Goal: Task Accomplishment & Management: Manage account settings

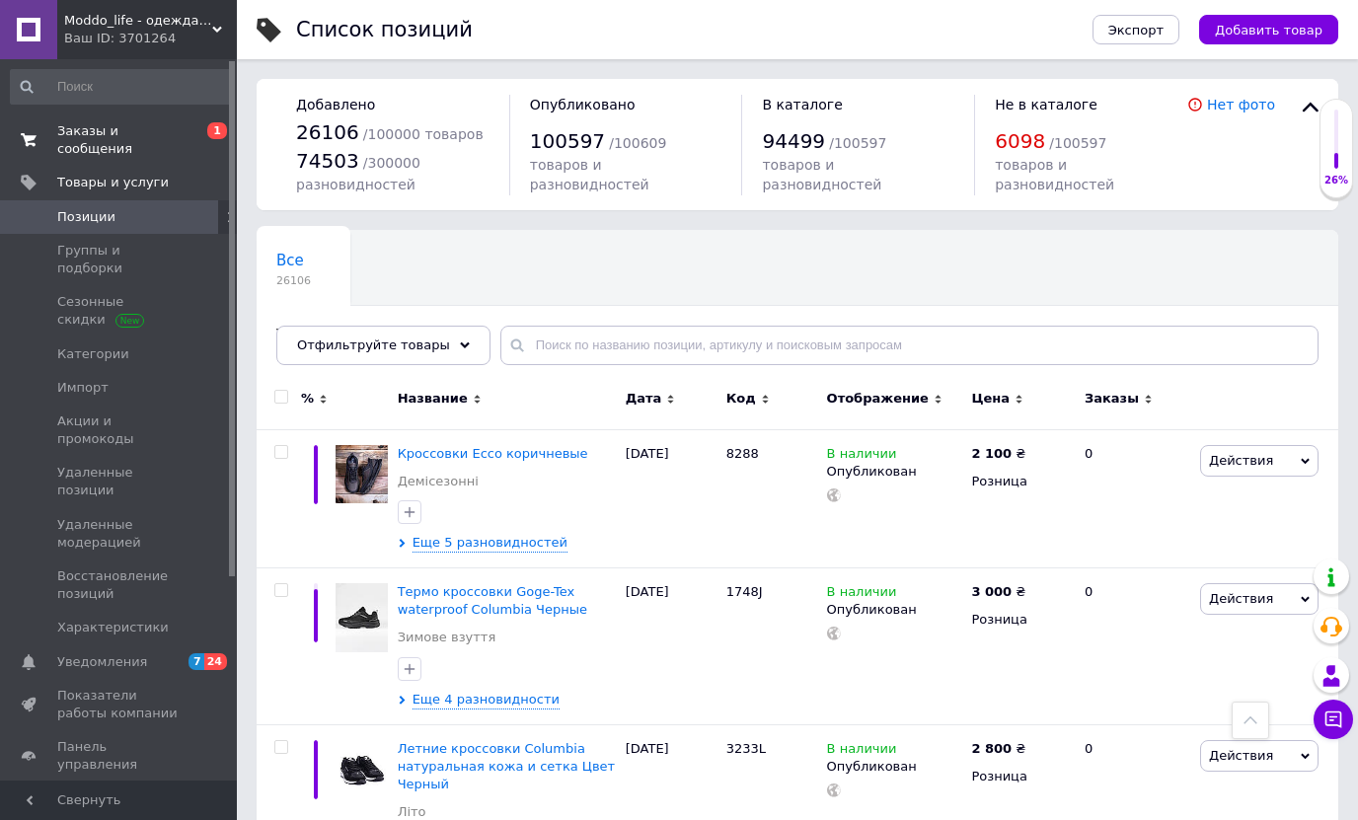
scroll to position [9553, 0]
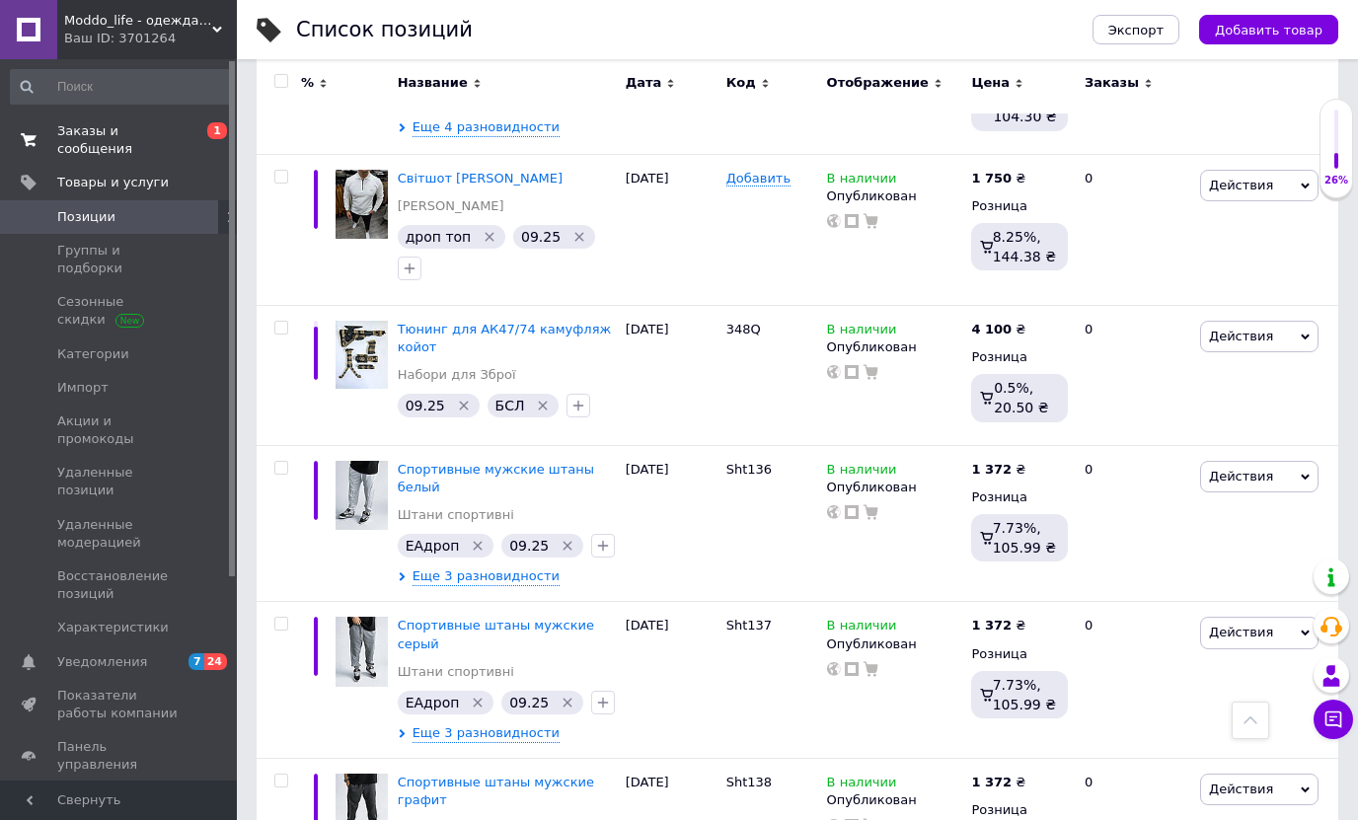
click at [113, 123] on span "Заказы и сообщения" at bounding box center [119, 140] width 125 height 36
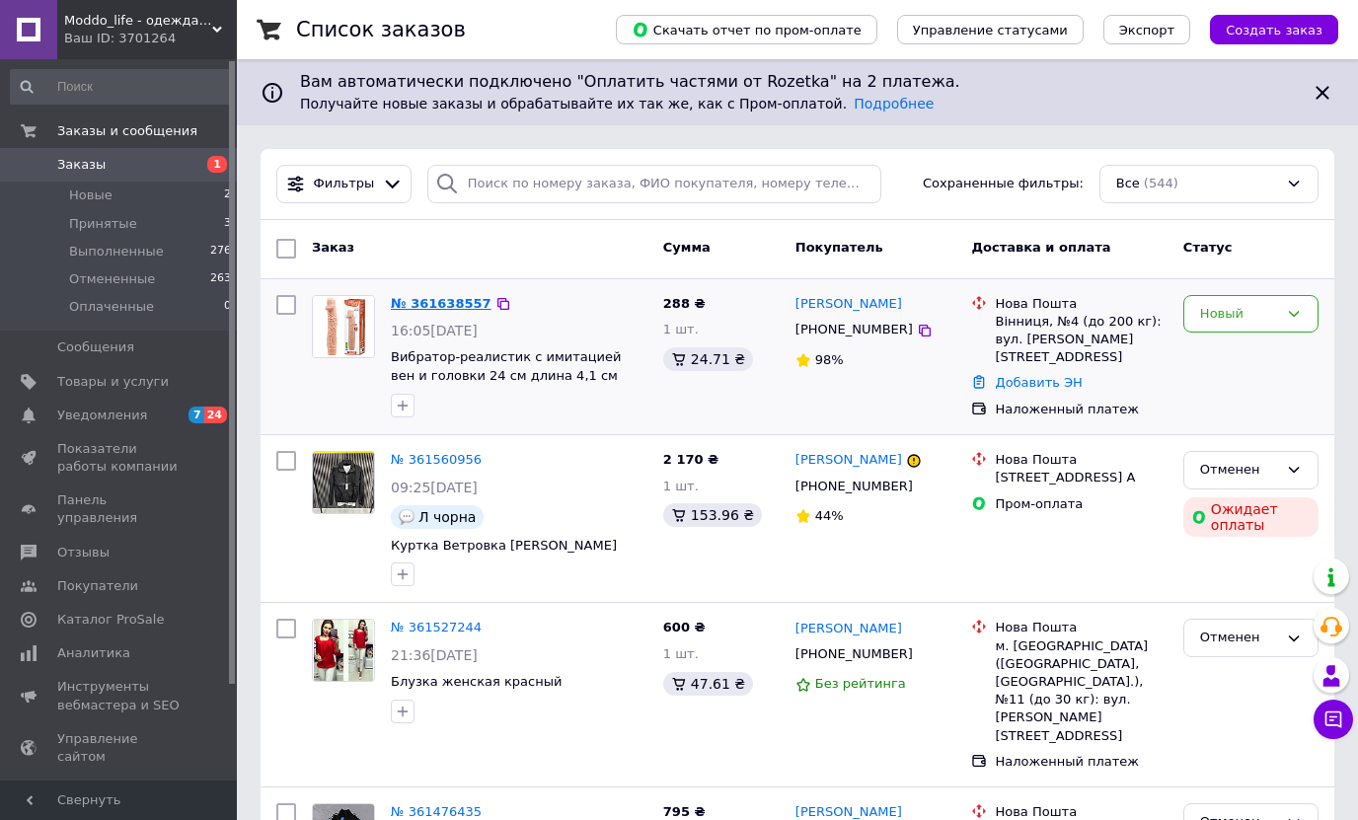
click at [463, 306] on link "№ 361638557" at bounding box center [441, 303] width 101 height 15
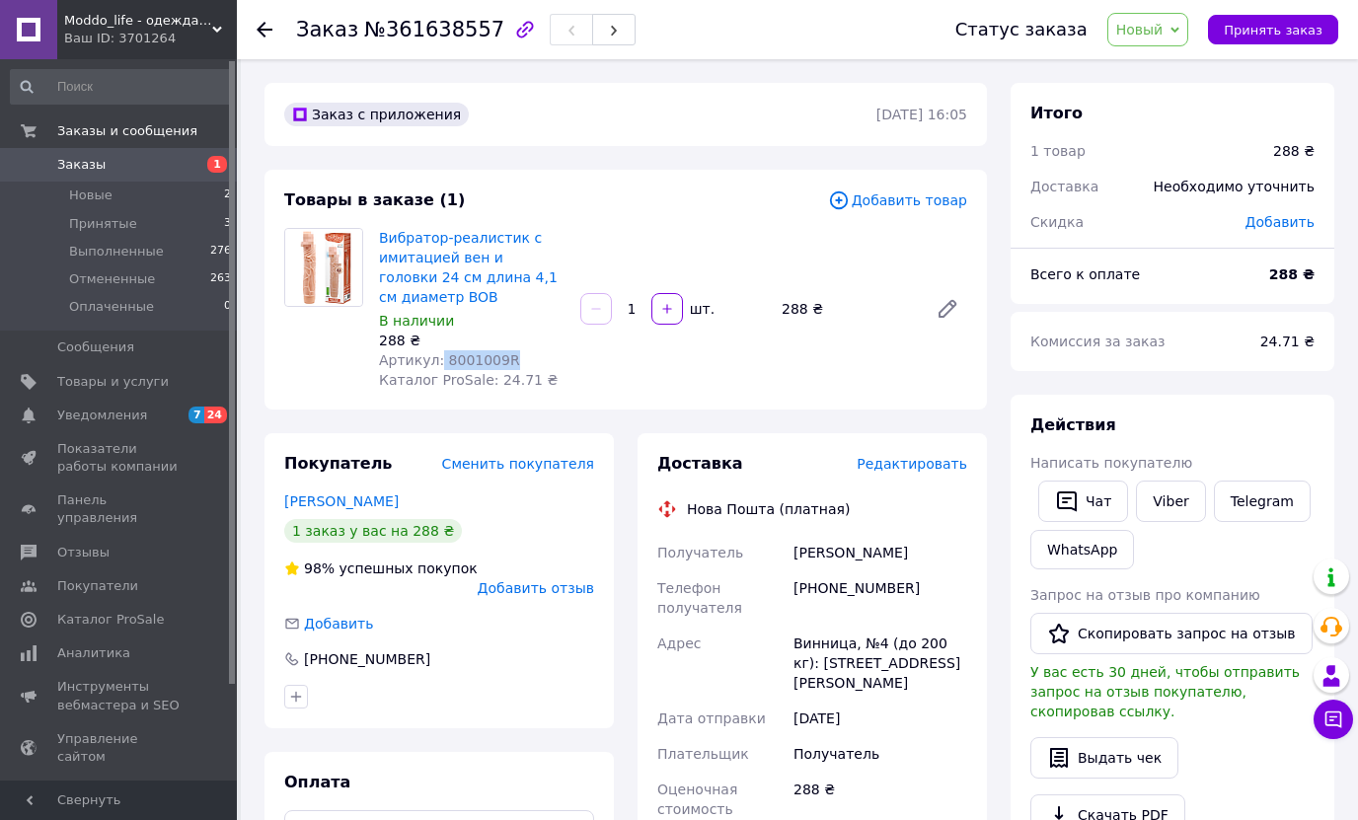
drag, startPoint x: 435, startPoint y: 359, endPoint x: 511, endPoint y: 359, distance: 76.0
click at [511, 359] on div "Артикул: 8001009R" at bounding box center [472, 360] width 186 height 20
copy span "8001009R"
click at [1160, 492] on link "Viber" at bounding box center [1170, 501] width 69 height 41
click at [1176, 502] on link "Viber" at bounding box center [1170, 501] width 69 height 41
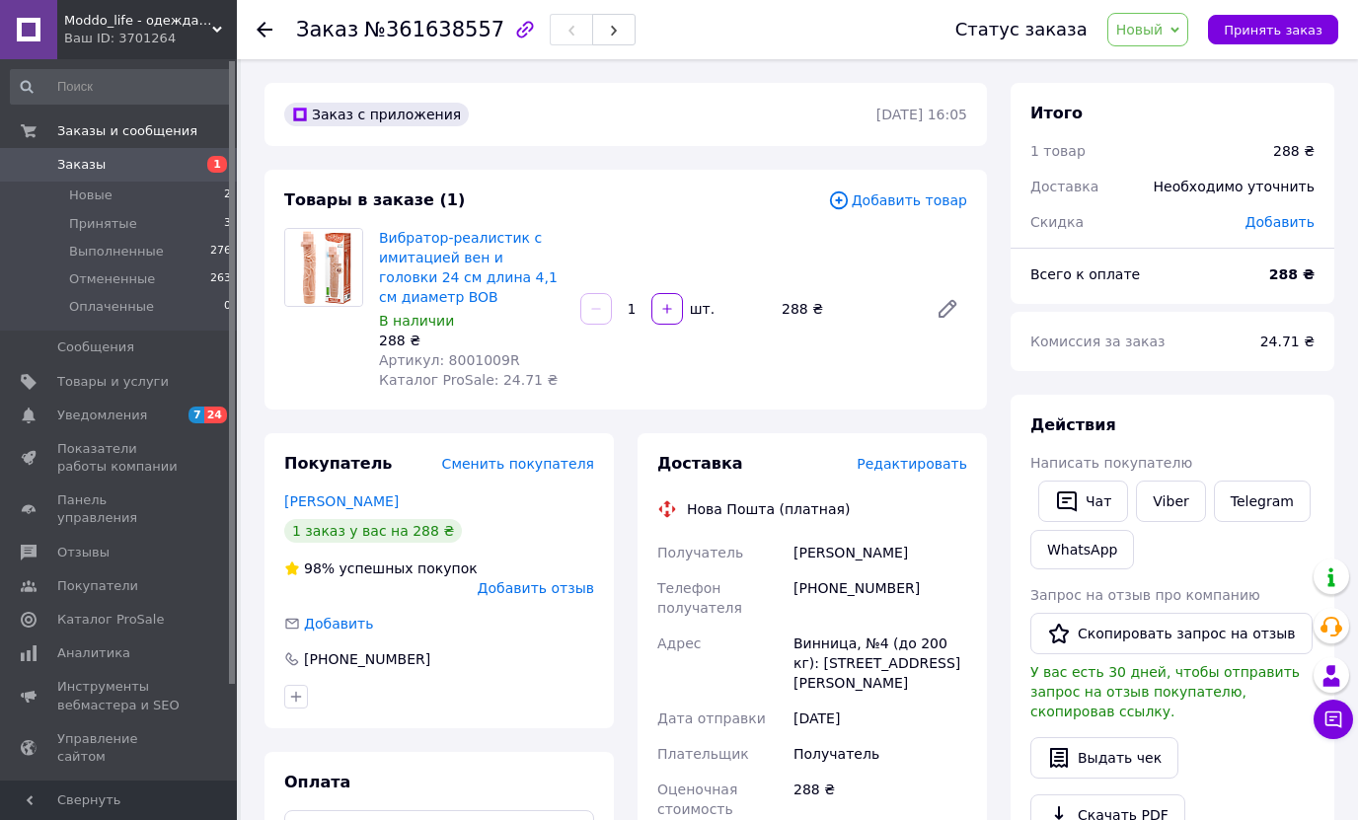
click at [407, 168] on div "Заказ с приложения [DATE] 16:05 Товары в заказе (1) Добавить товар Вибратор-реа…" at bounding box center [626, 757] width 746 height 1349
click at [261, 27] on use at bounding box center [265, 30] width 16 height 16
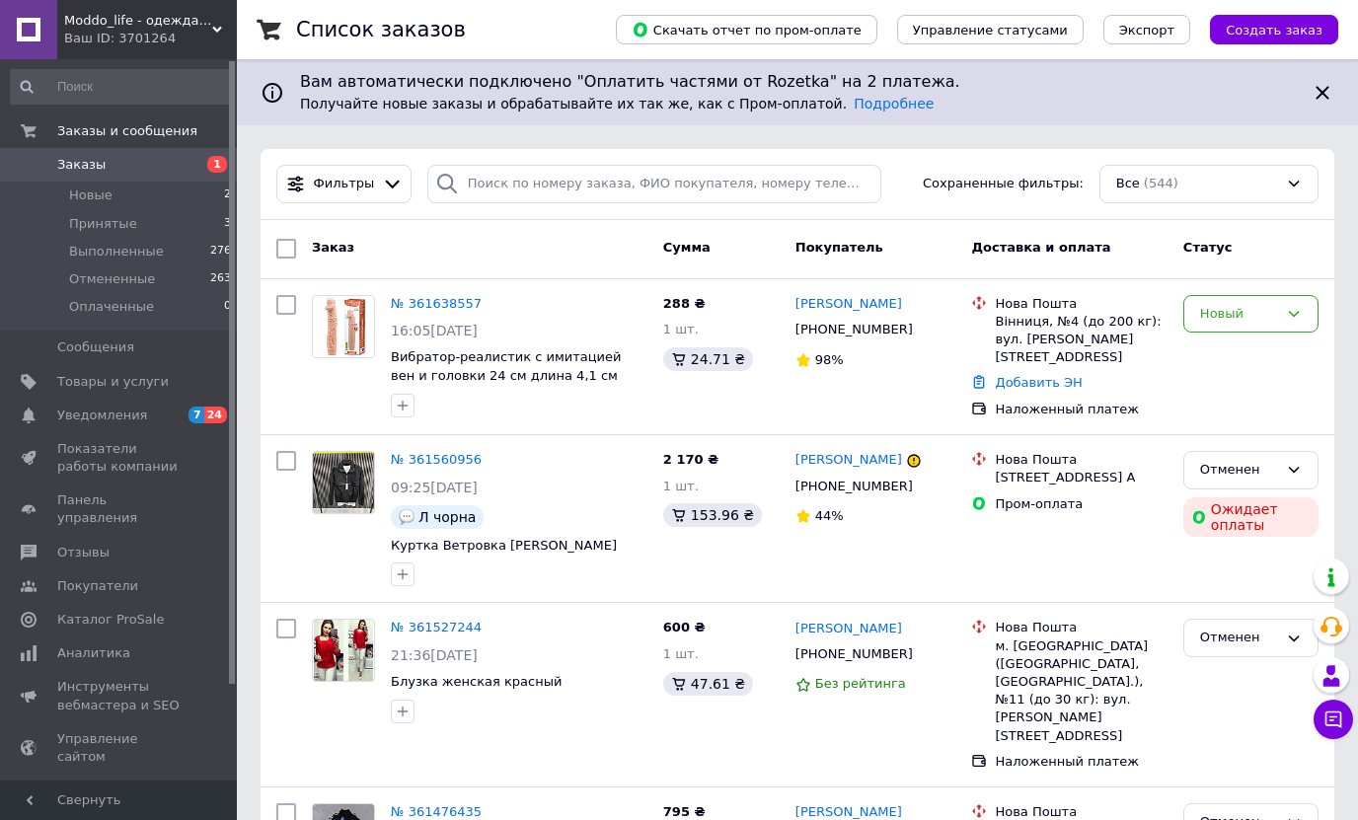
click at [122, 25] on span "Moddo_life - одежда, обувь" at bounding box center [138, 21] width 148 height 18
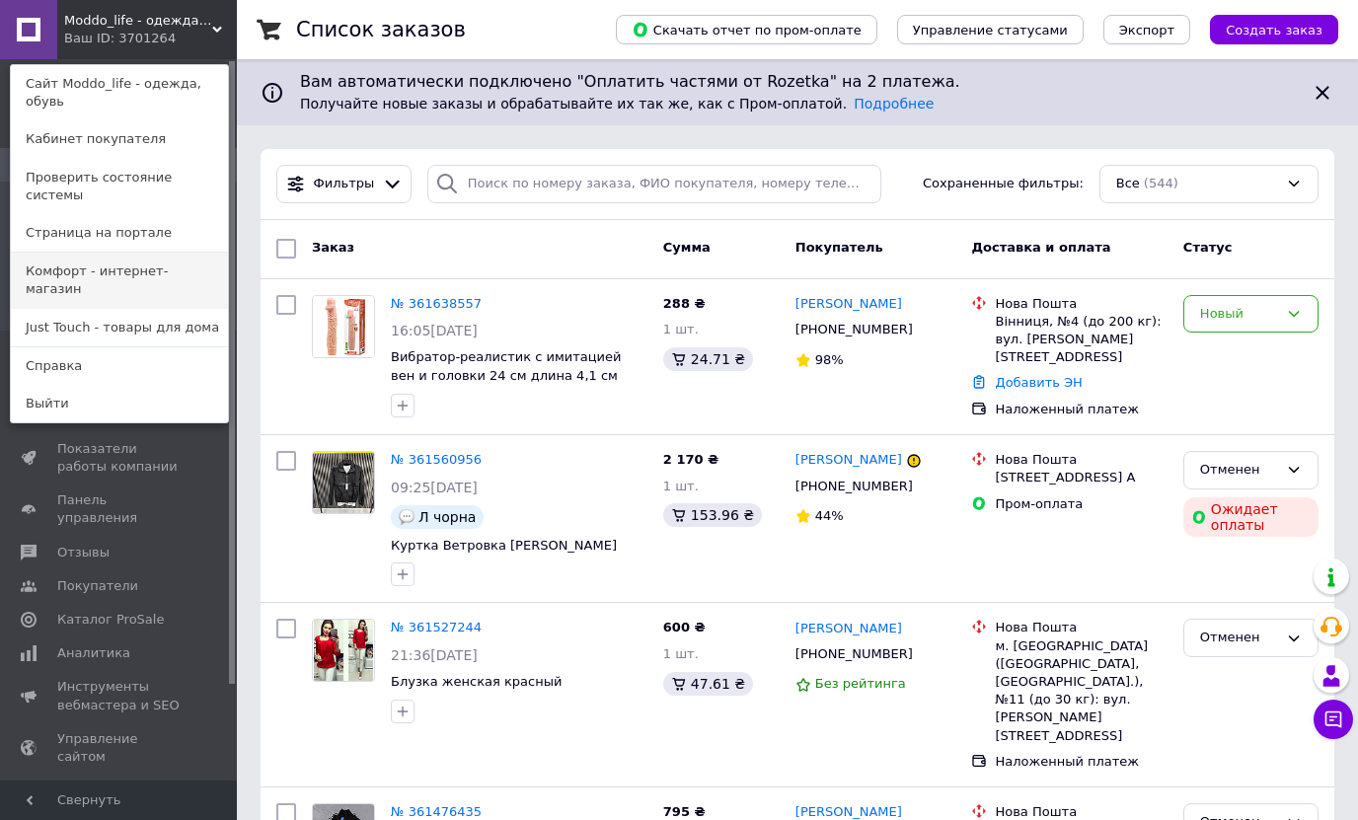
click at [105, 253] on link "Комфорт - интернет-магазин" at bounding box center [119, 280] width 217 height 55
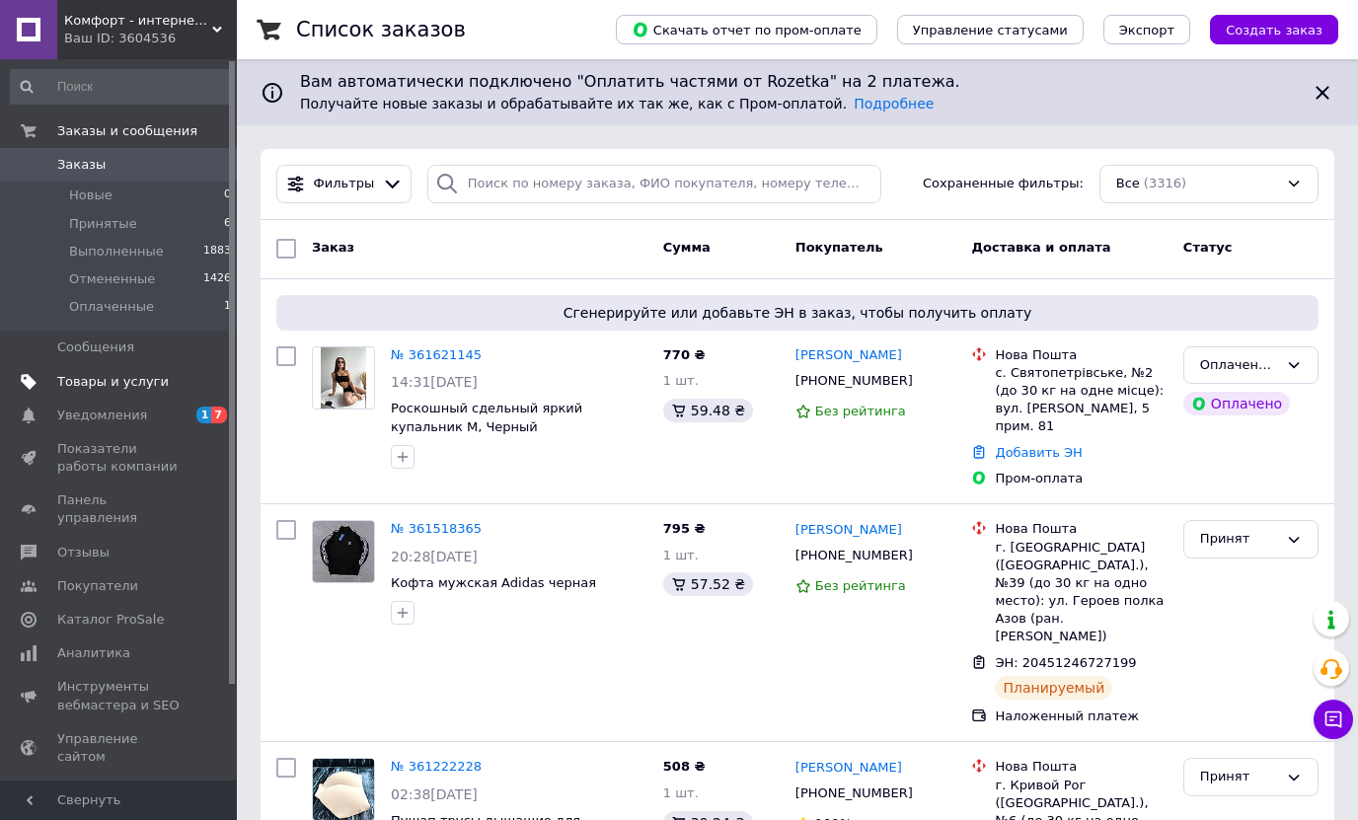
click at [70, 378] on span "Товары и услуги" at bounding box center [113, 382] width 112 height 18
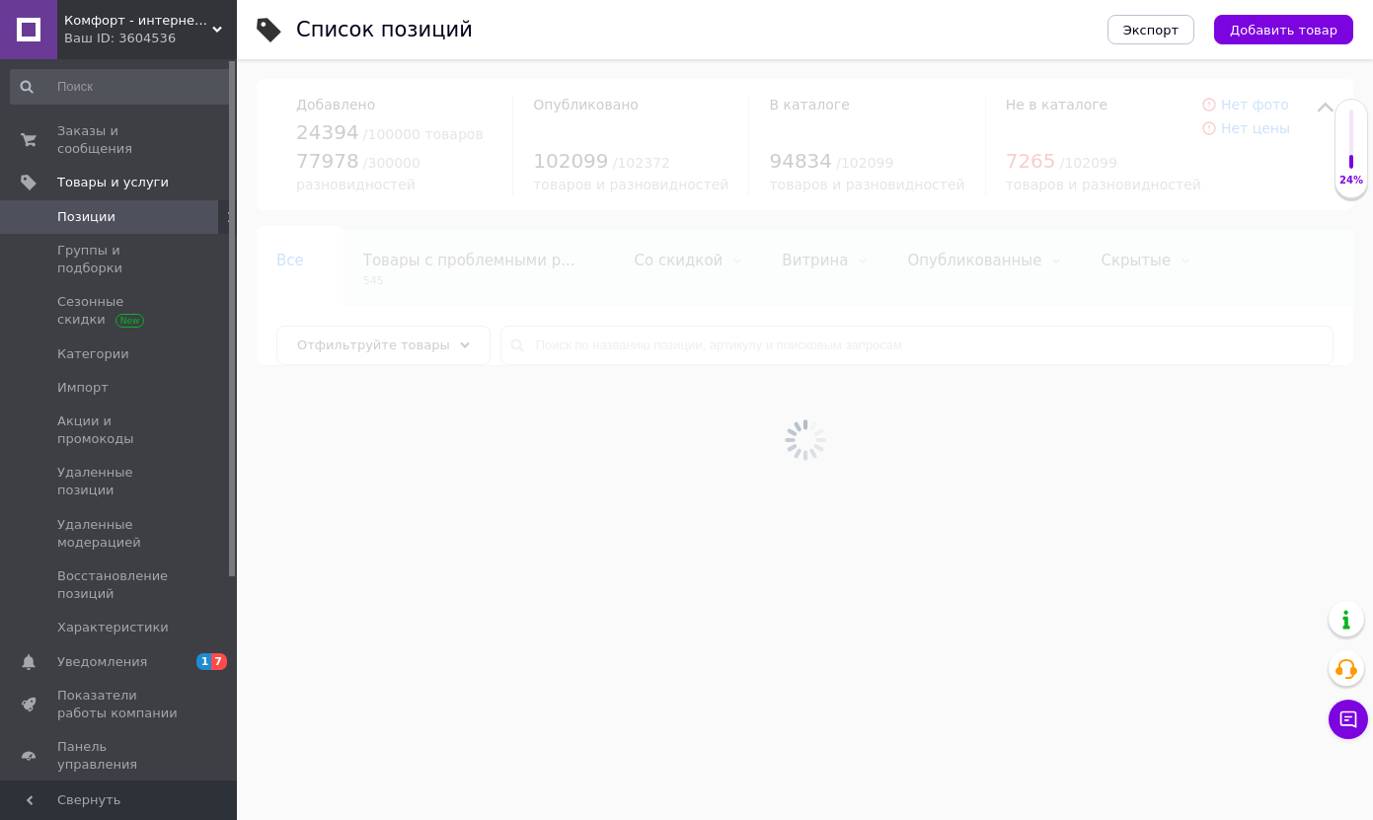
click at [123, 24] on span "Комфорт - интернет-магазин" at bounding box center [138, 21] width 148 height 18
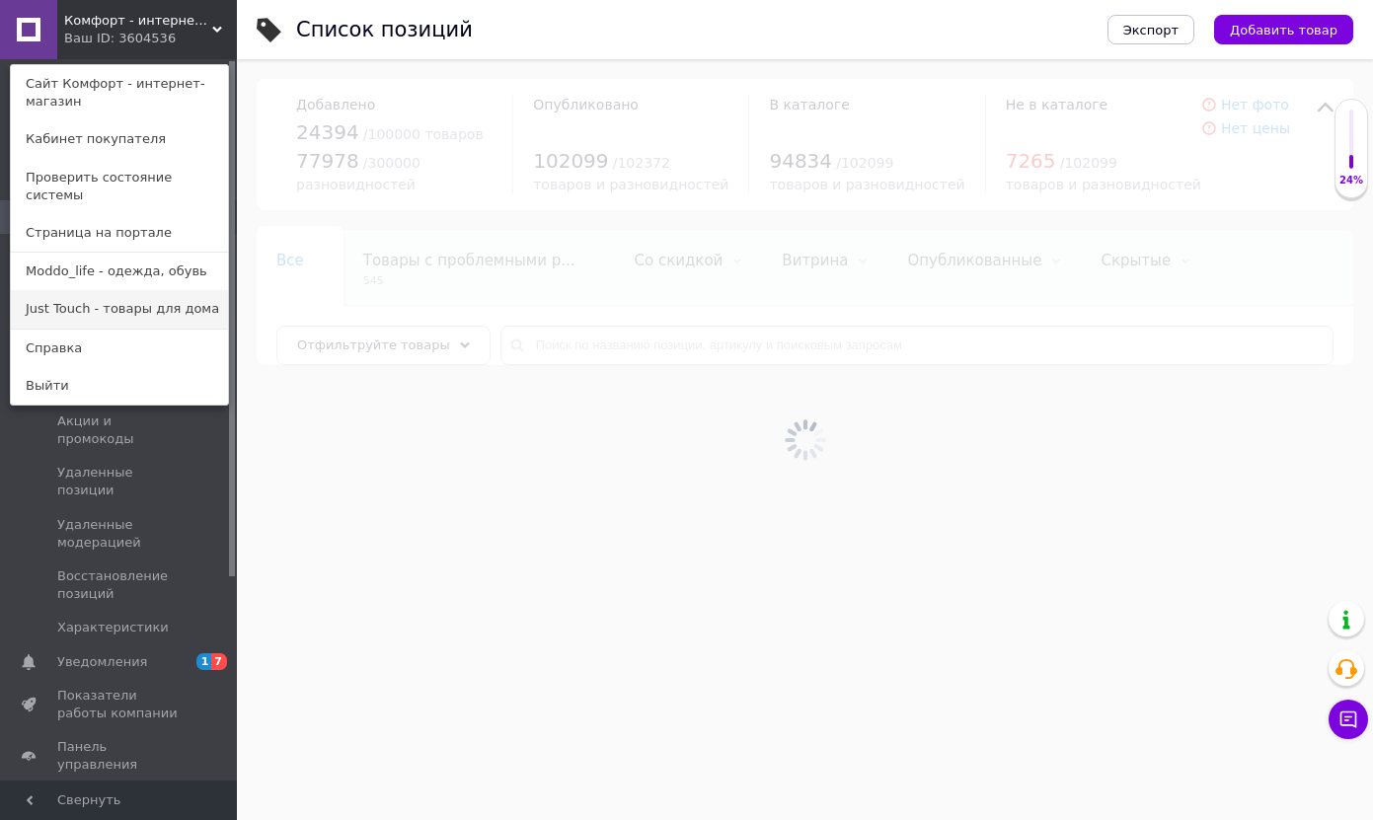
click at [111, 290] on link "Just Touch - товары для дома" at bounding box center [119, 308] width 217 height 37
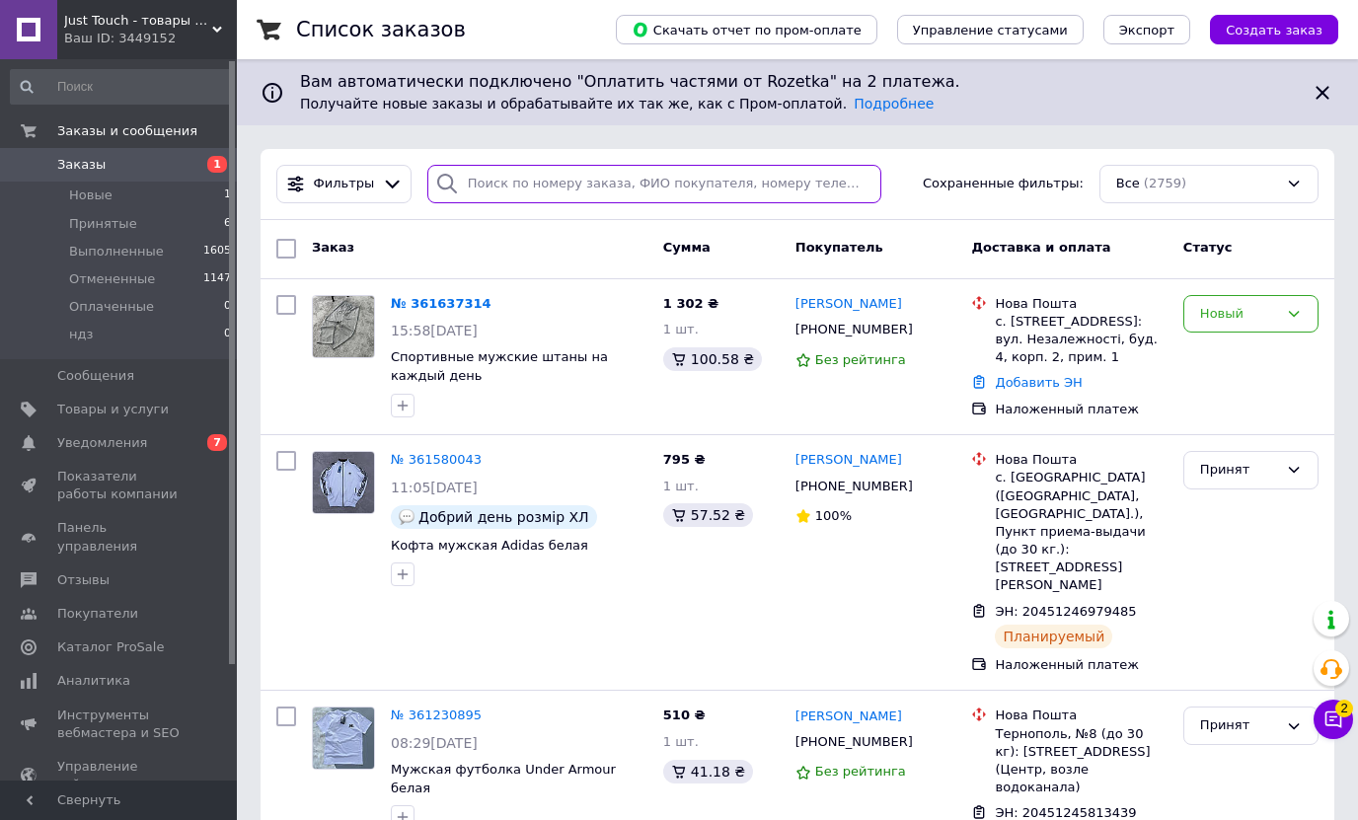
paste input "SW1415"
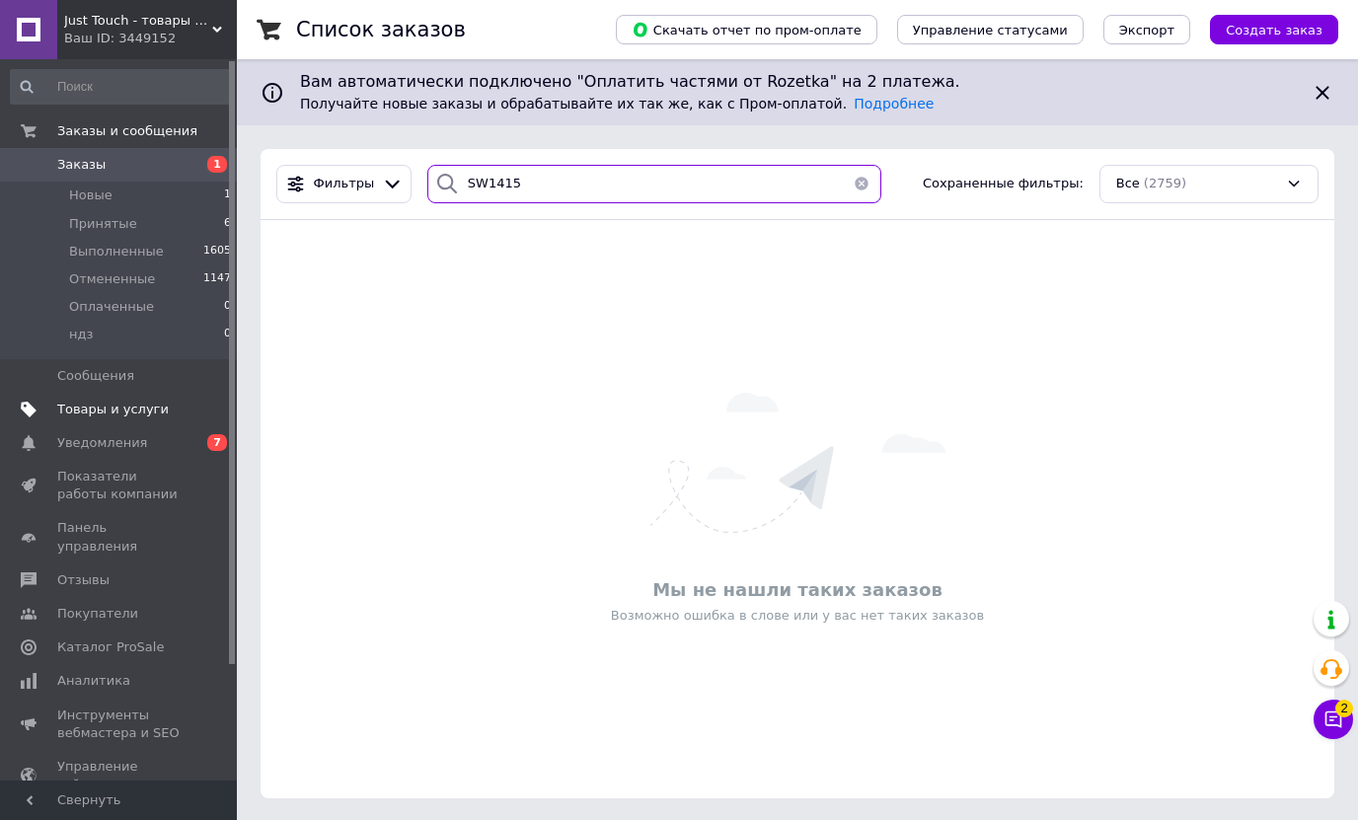
type input "SW1415"
click at [139, 412] on span "Товары и услуги" at bounding box center [113, 410] width 112 height 18
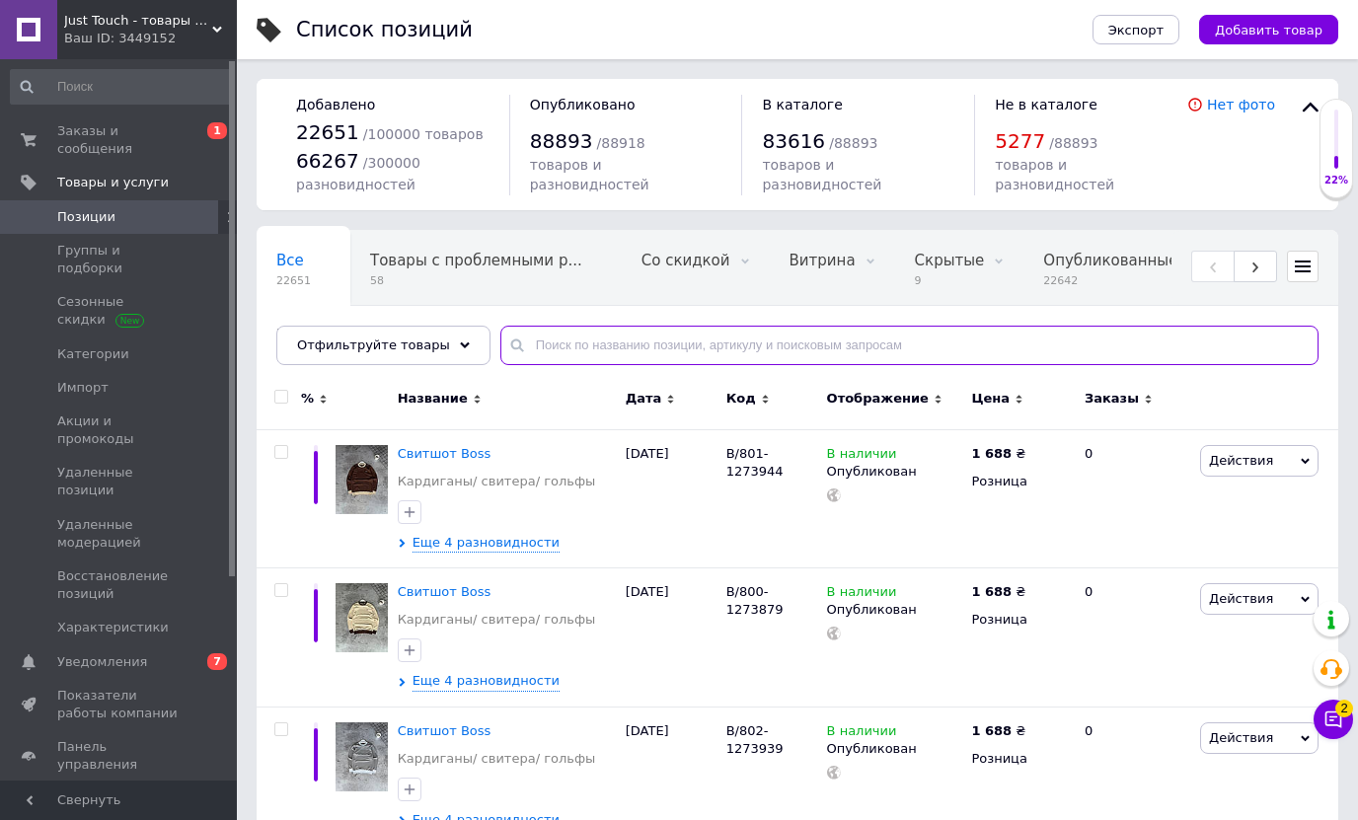
click at [570, 344] on input "text" at bounding box center [909, 345] width 818 height 39
paste input "SW1415"
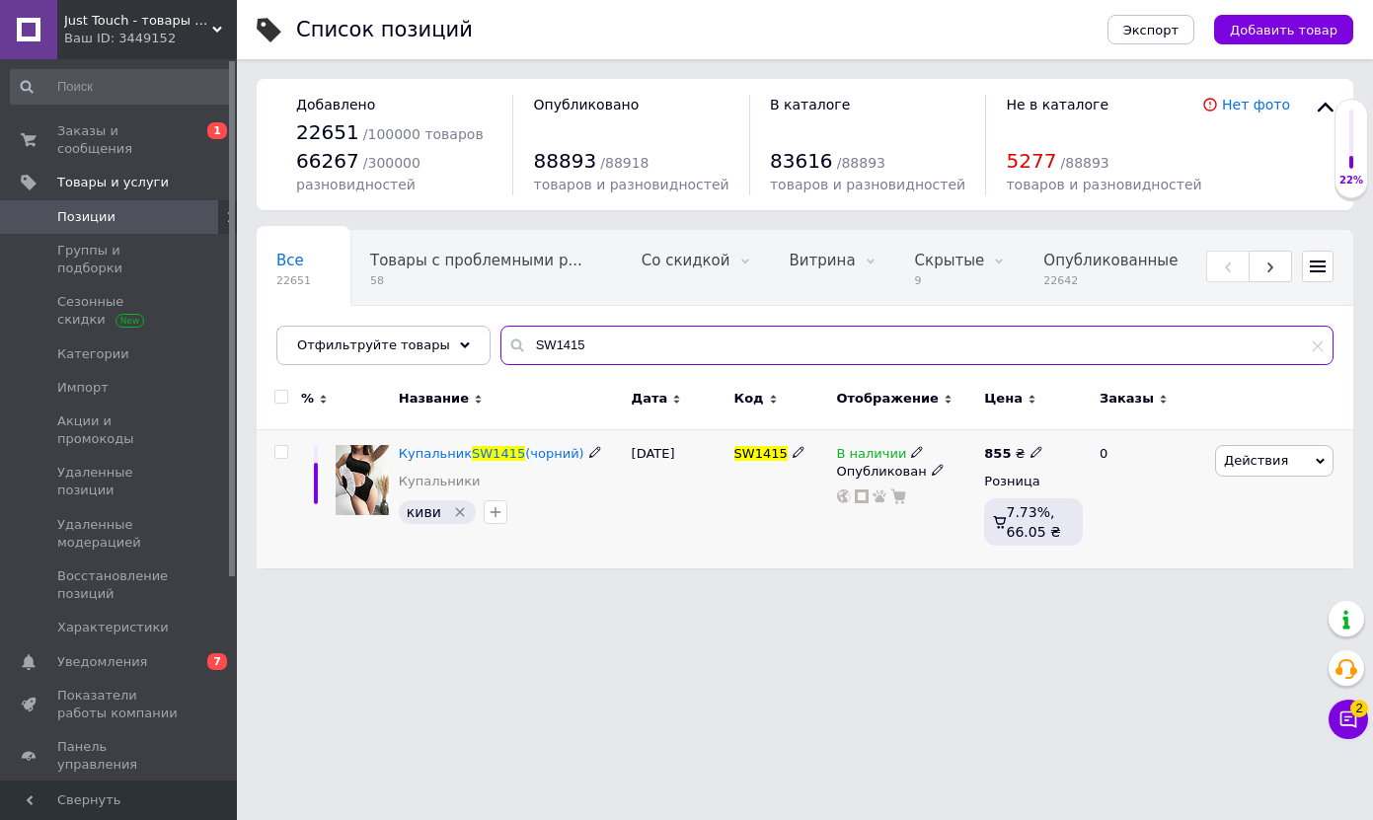
type input "SW1415"
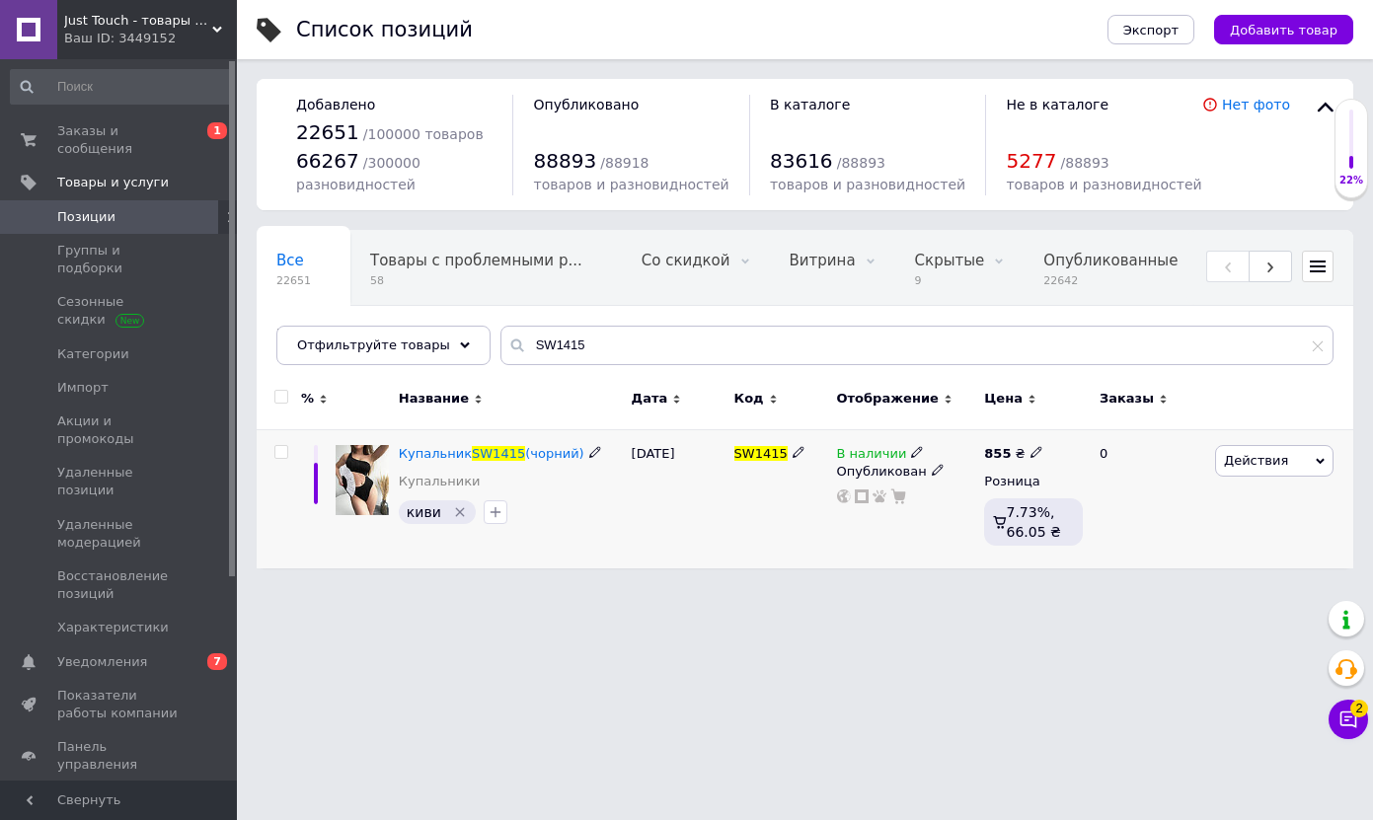
click at [1322, 455] on span "Действия" at bounding box center [1274, 461] width 118 height 32
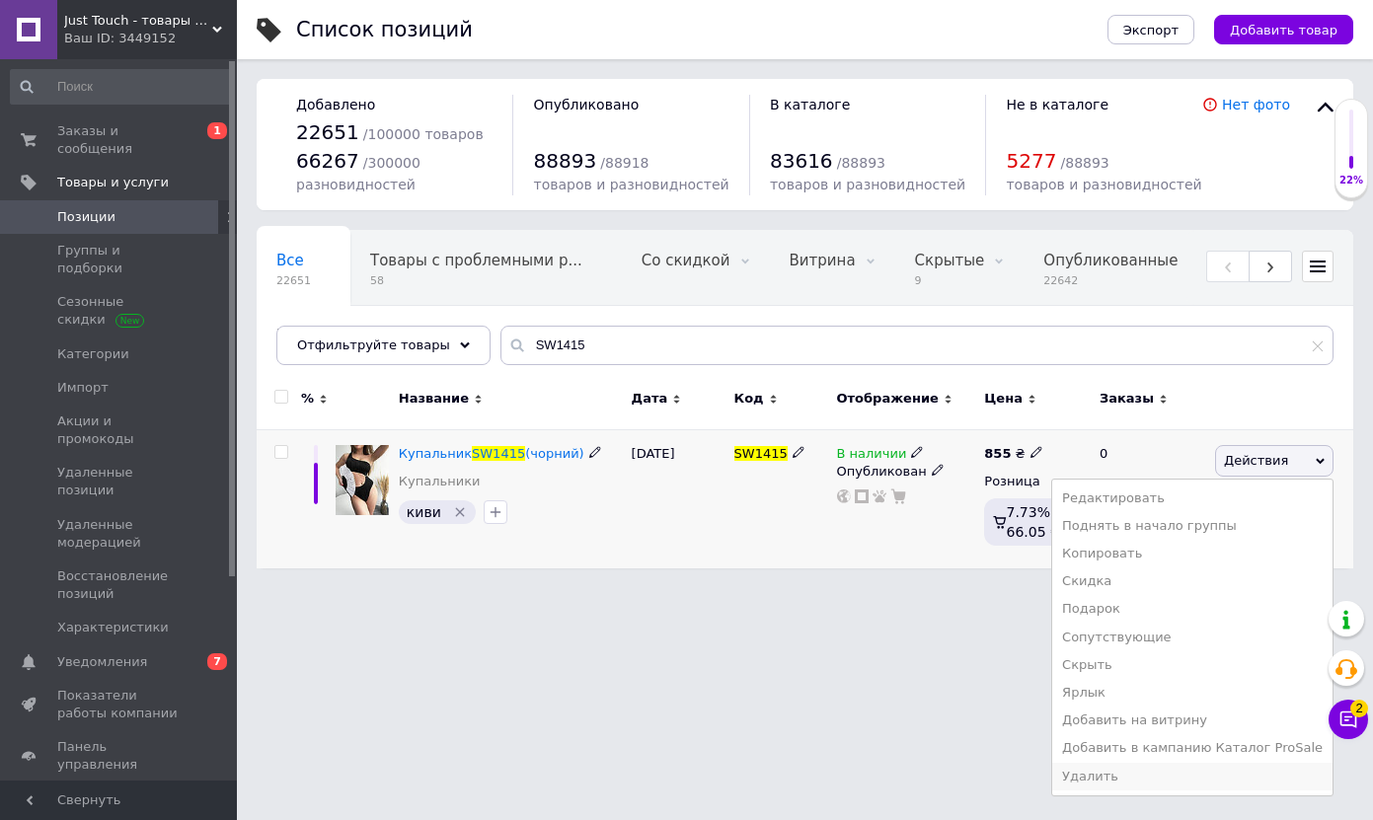
click at [1157, 773] on li "Удалить" at bounding box center [1192, 777] width 280 height 28
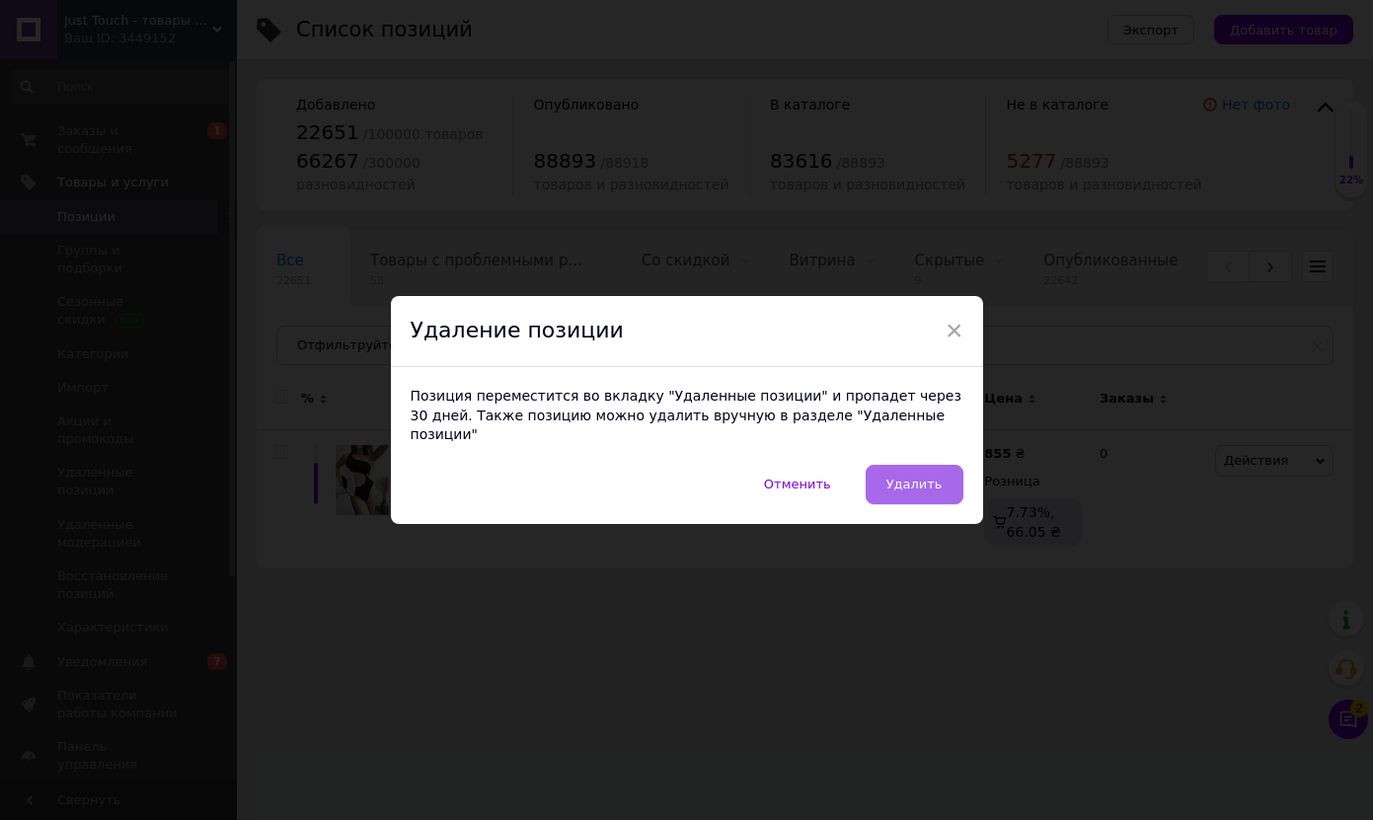
click at [920, 477] on span "Удалить" at bounding box center [914, 484] width 56 height 15
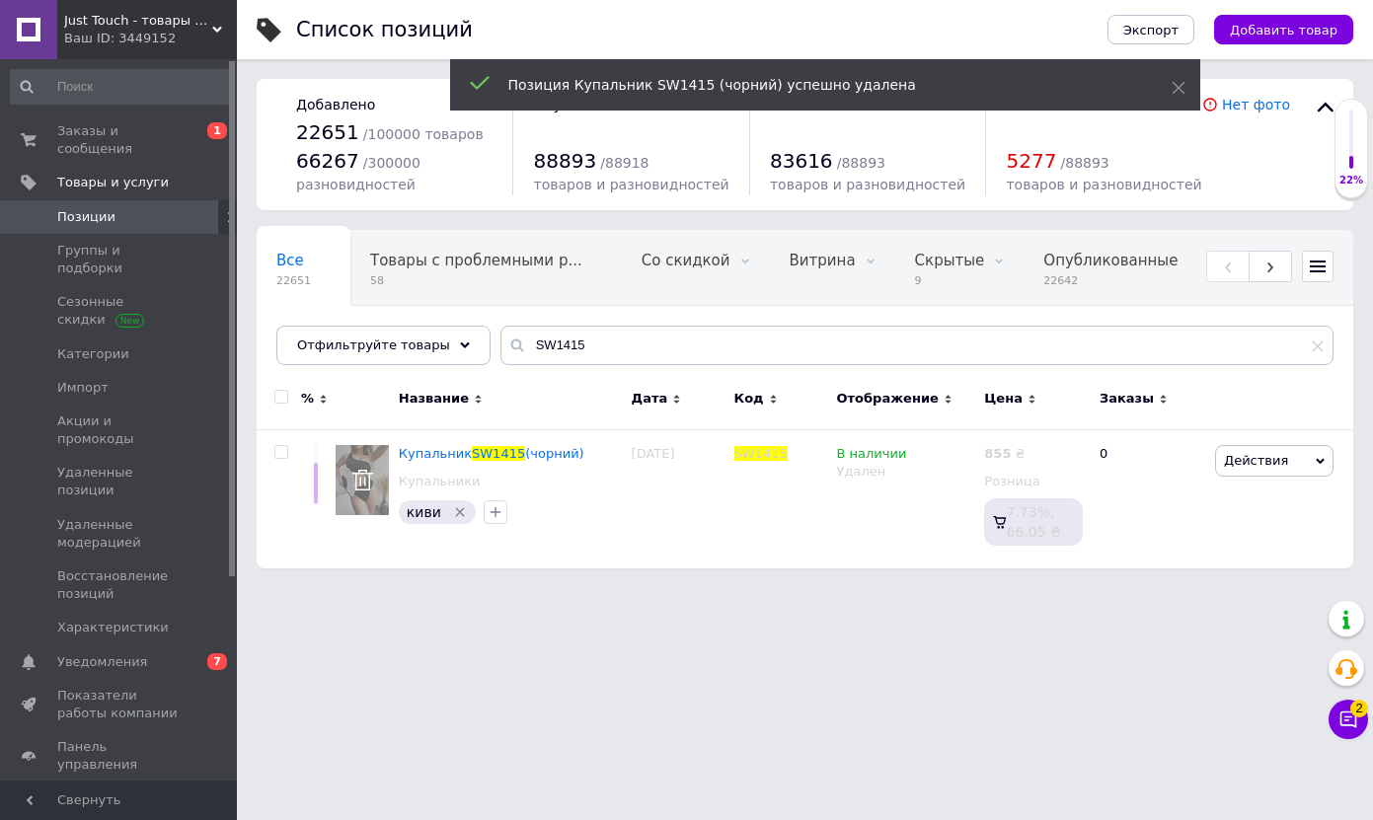
click at [114, 38] on div "Ваш ID: 3449152" at bounding box center [150, 39] width 173 height 18
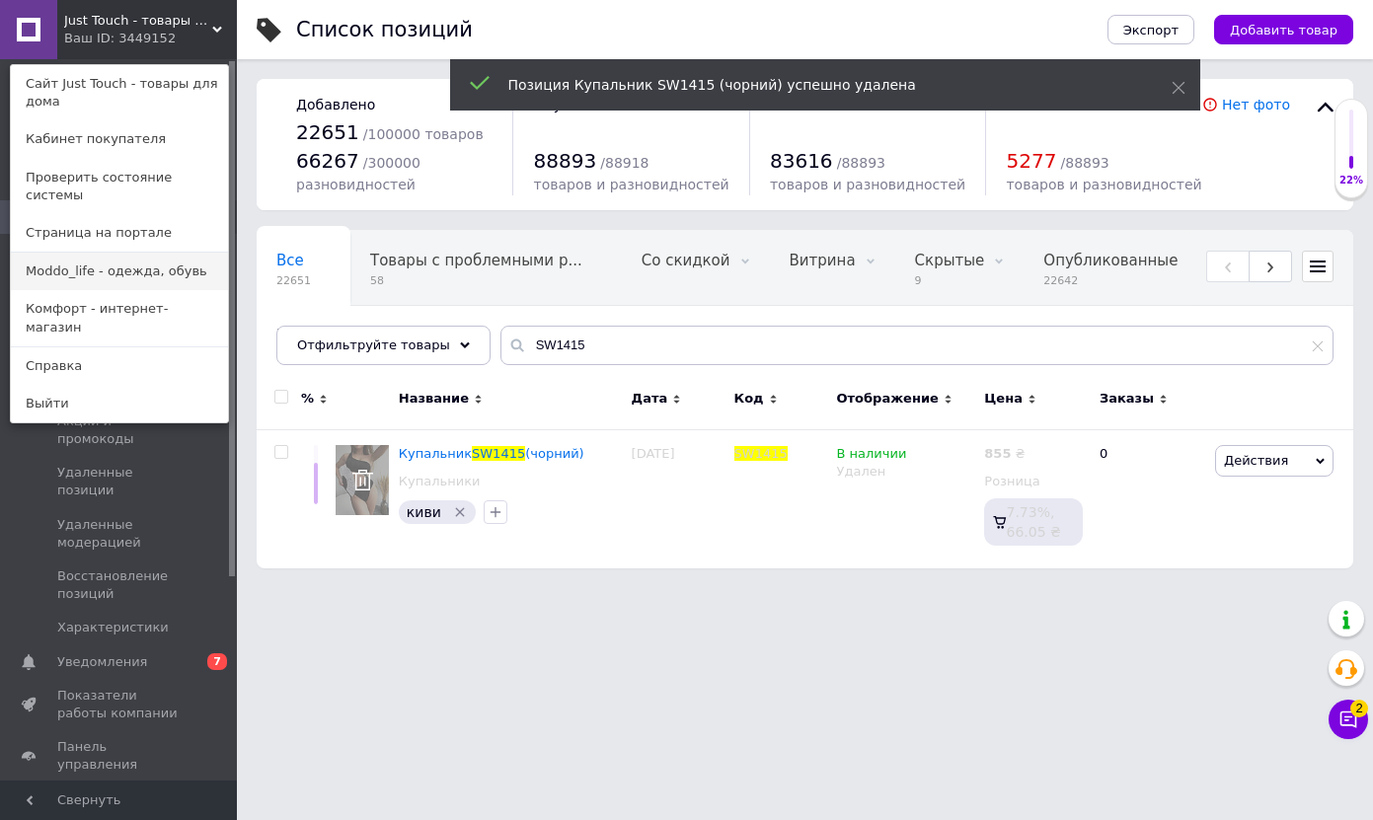
click at [113, 263] on link "Moddo_life - одежда, обувь" at bounding box center [119, 271] width 217 height 37
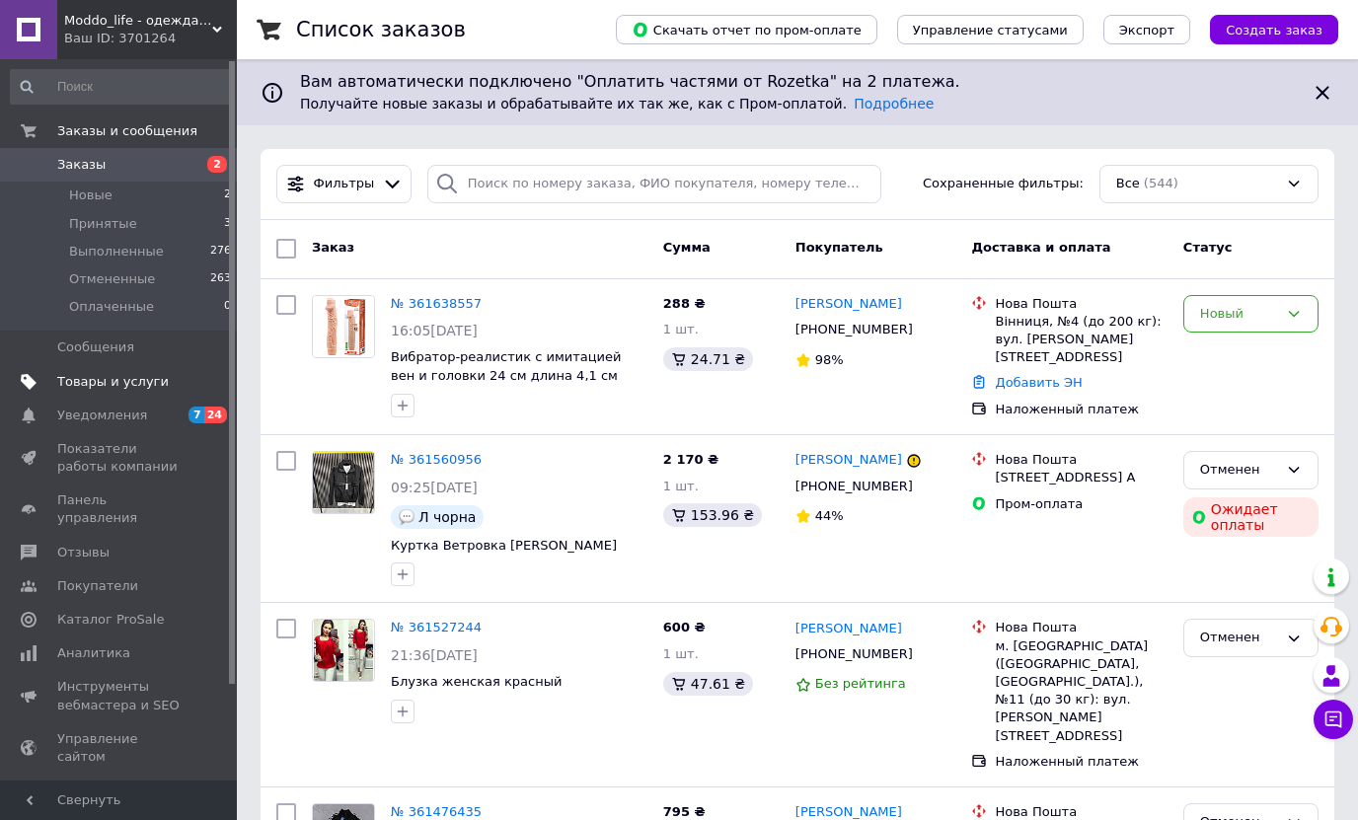
click at [147, 371] on link "Товары и услуги" at bounding box center [121, 382] width 243 height 34
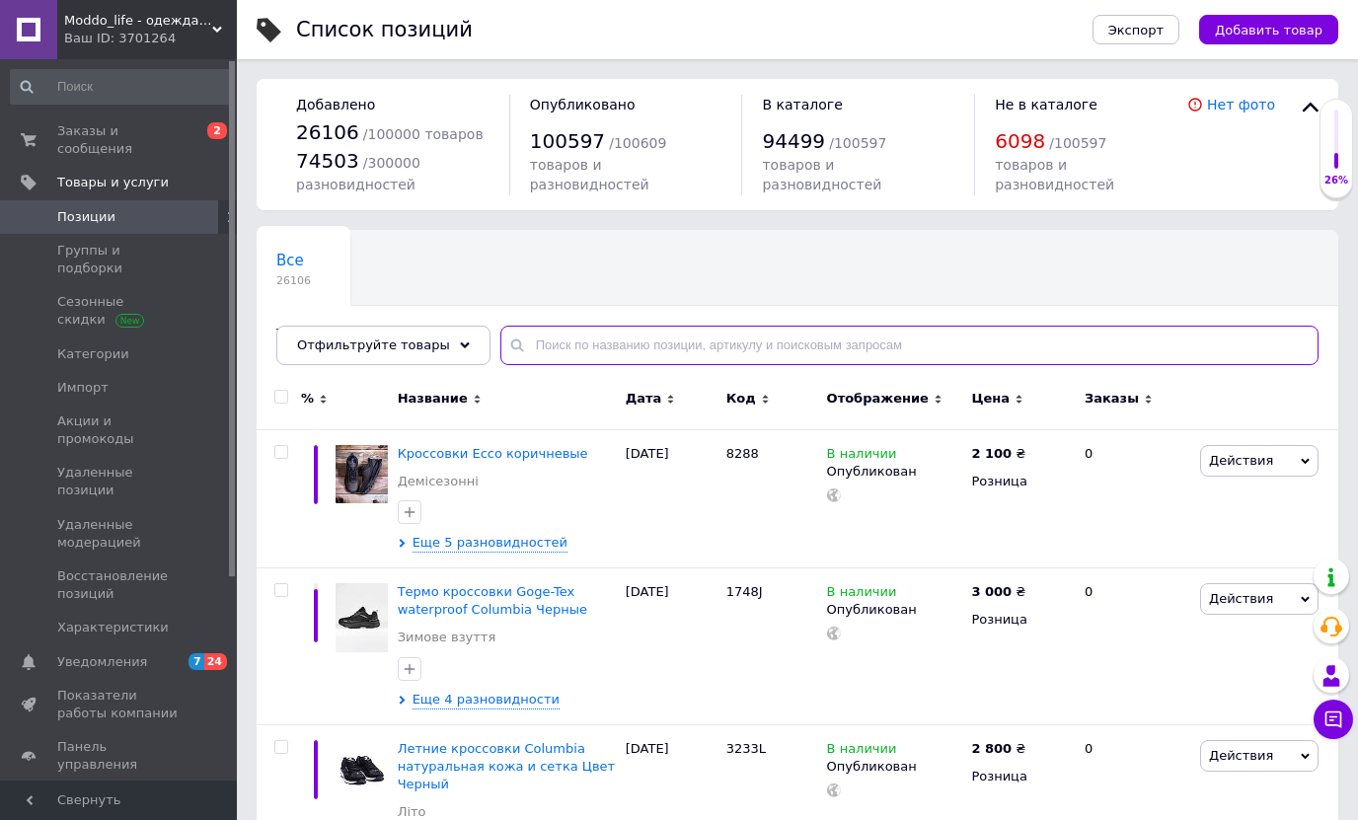
paste input "SW1415"
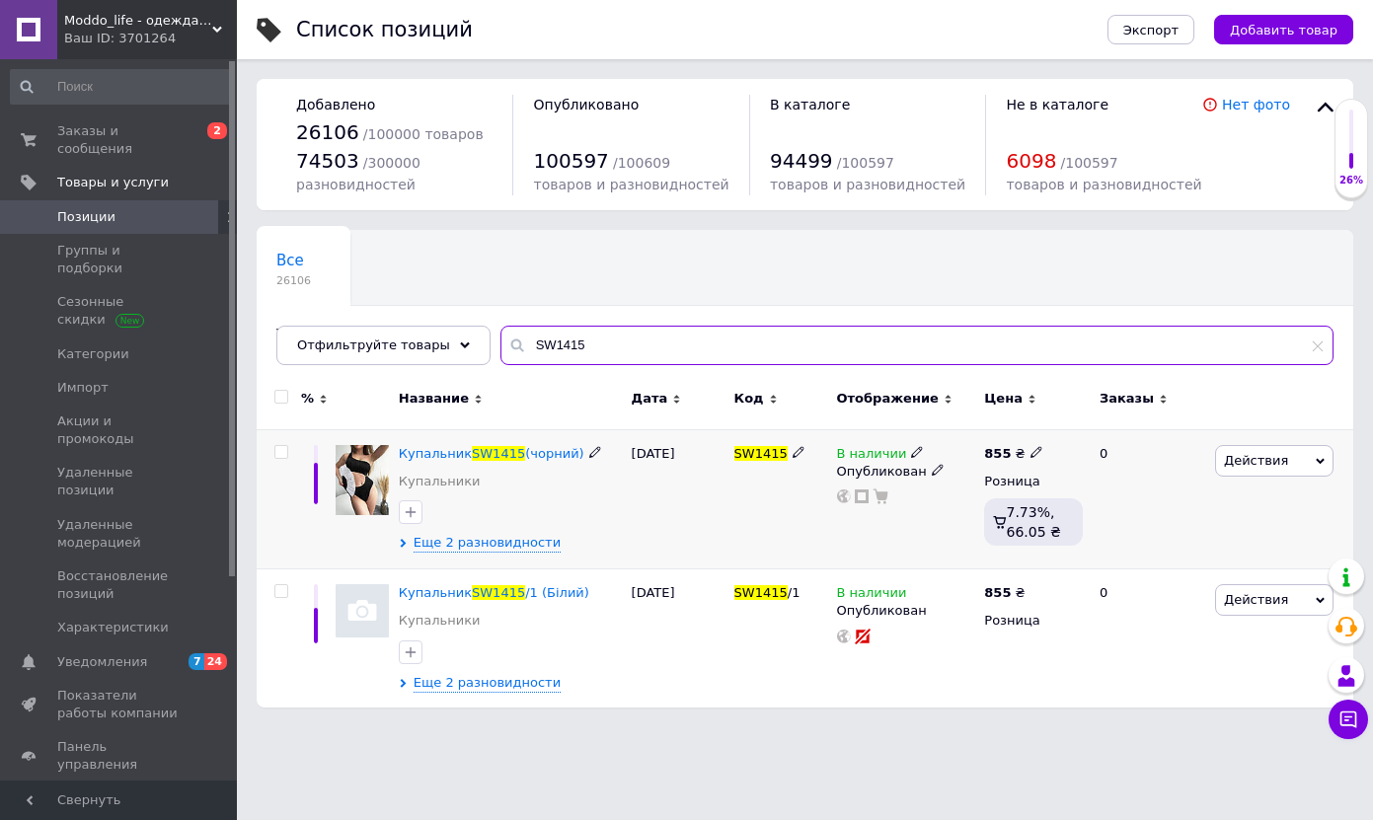
type input "SW1415"
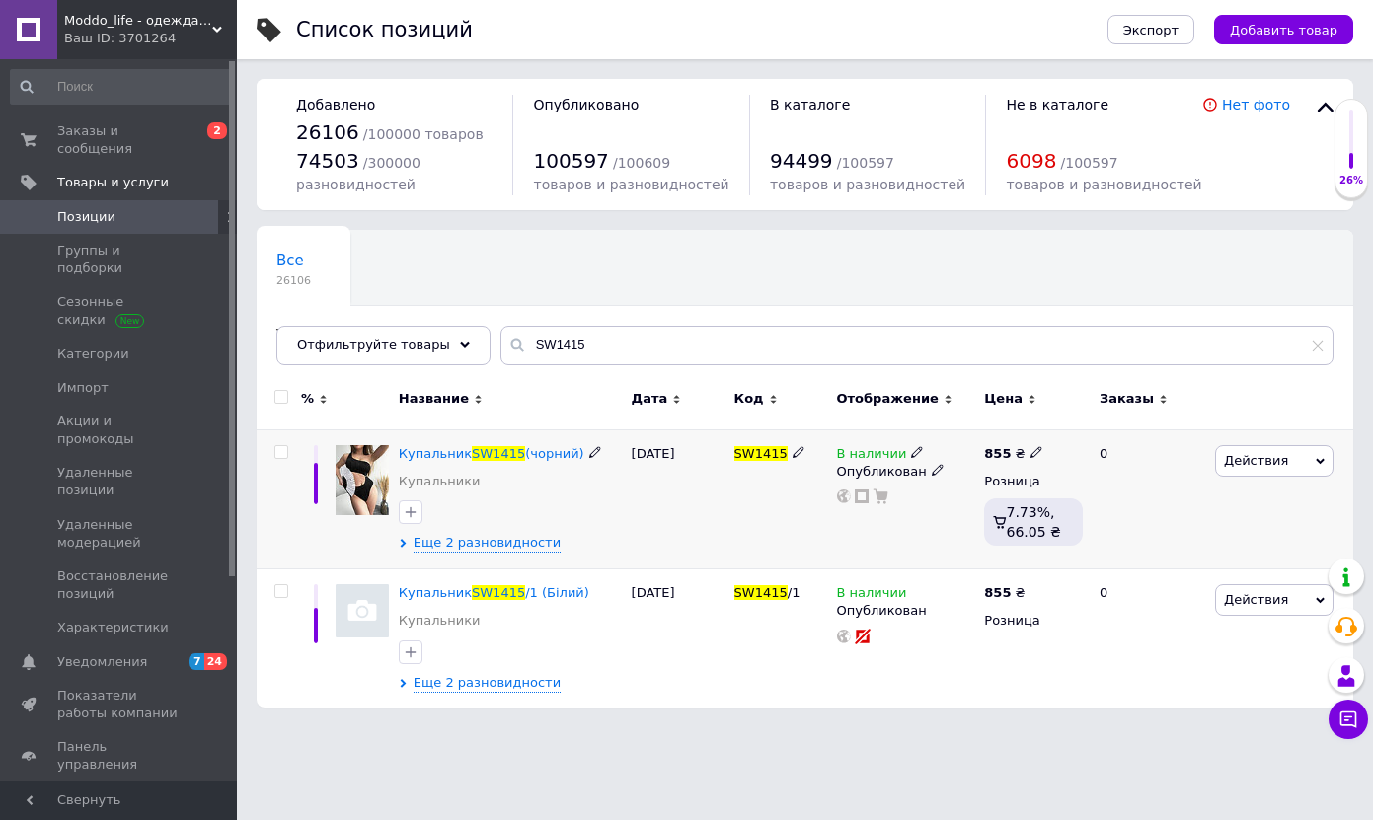
click at [1318, 469] on span "Действия" at bounding box center [1274, 461] width 118 height 32
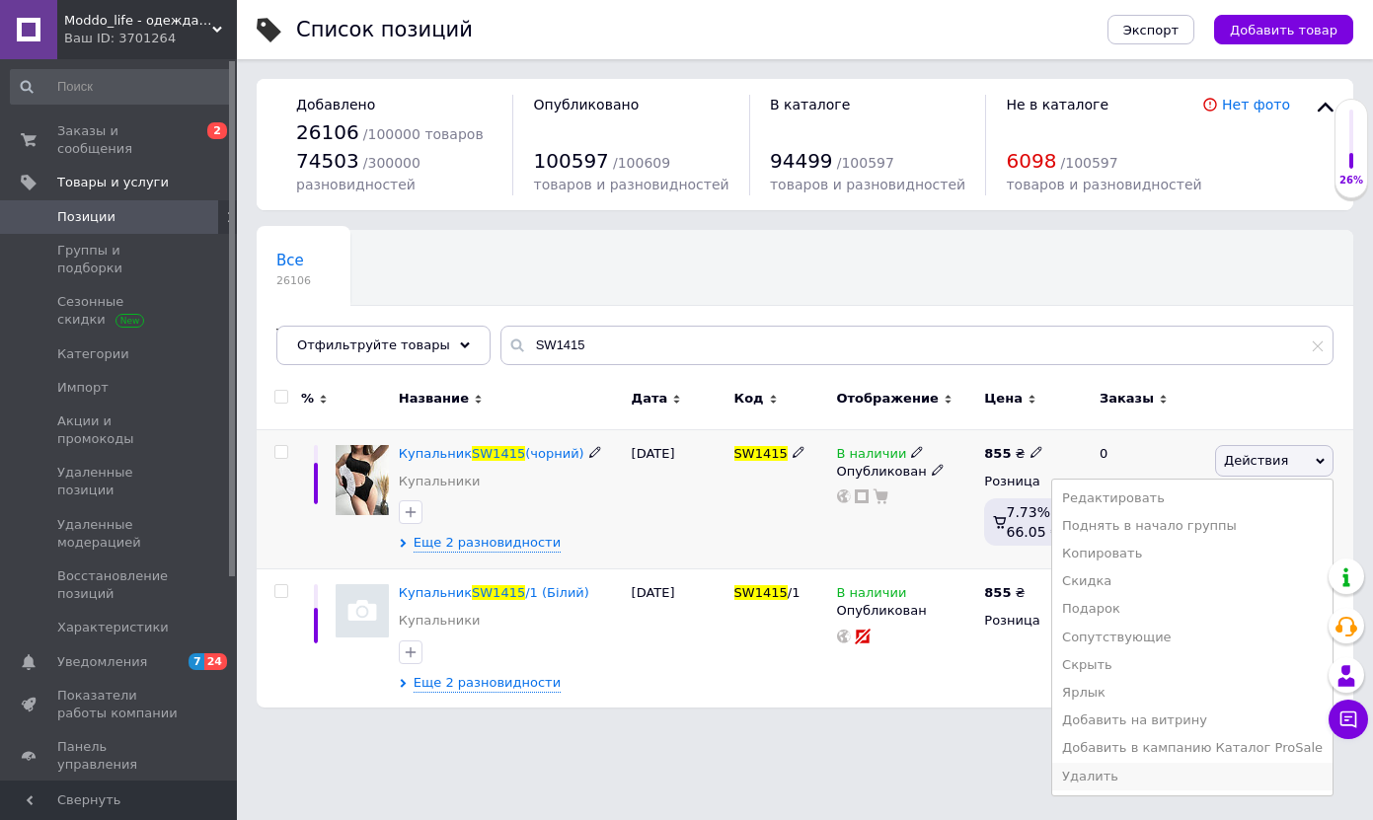
click at [1175, 769] on li "Удалить" at bounding box center [1192, 777] width 280 height 28
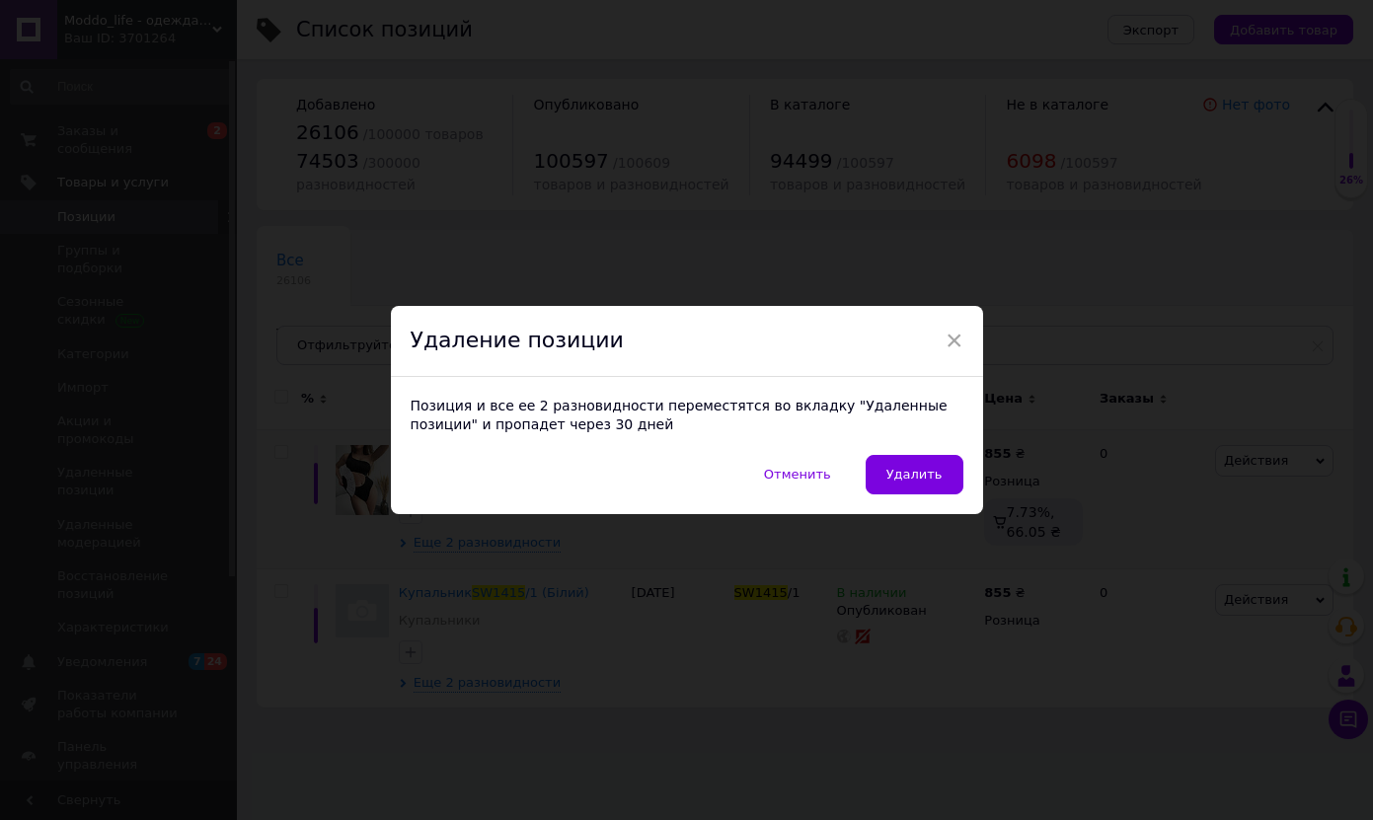
drag, startPoint x: 945, startPoint y: 482, endPoint x: 964, endPoint y: 490, distance: 20.7
click at [945, 482] on button "Удалить" at bounding box center [914, 474] width 98 height 39
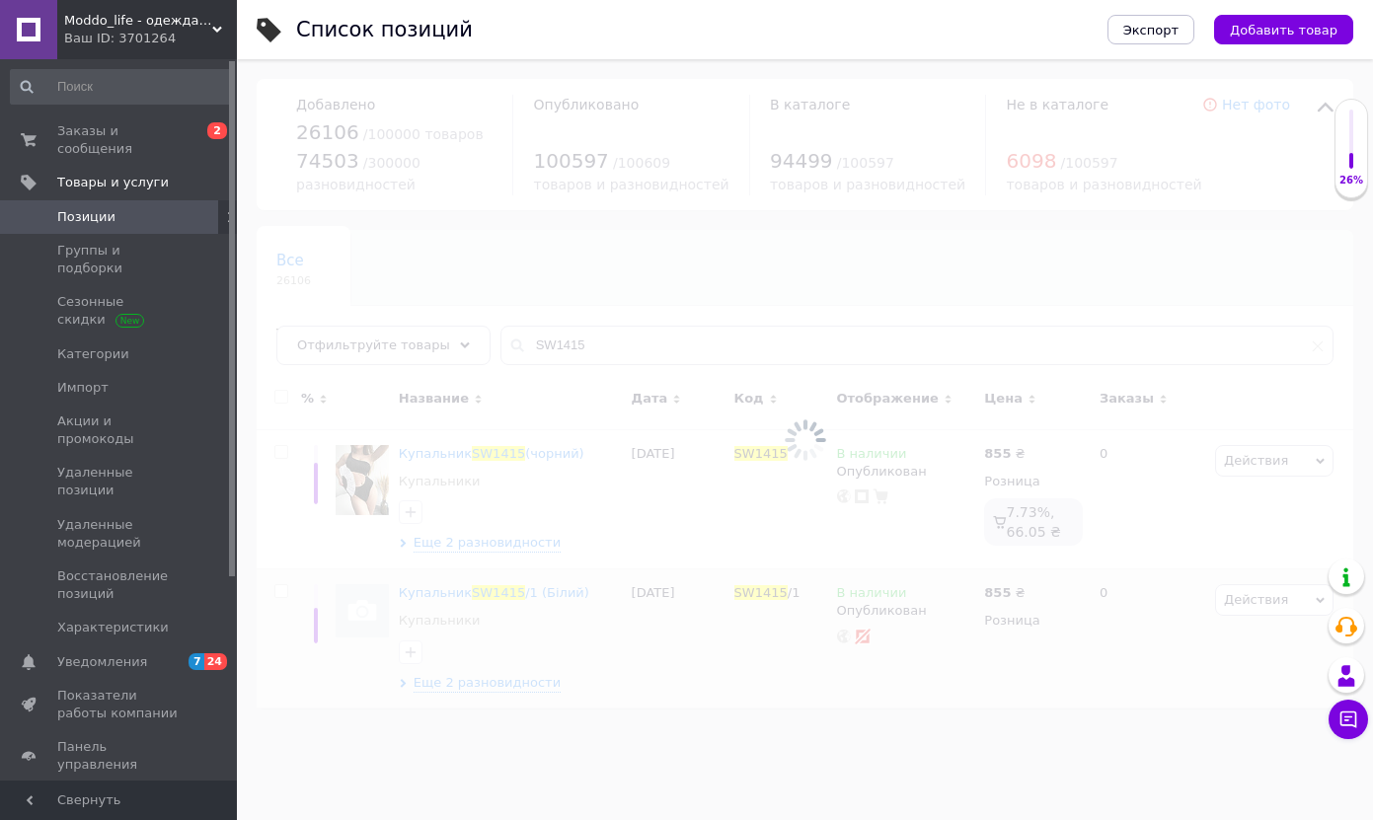
click at [1315, 601] on div at bounding box center [805, 439] width 1136 height 761
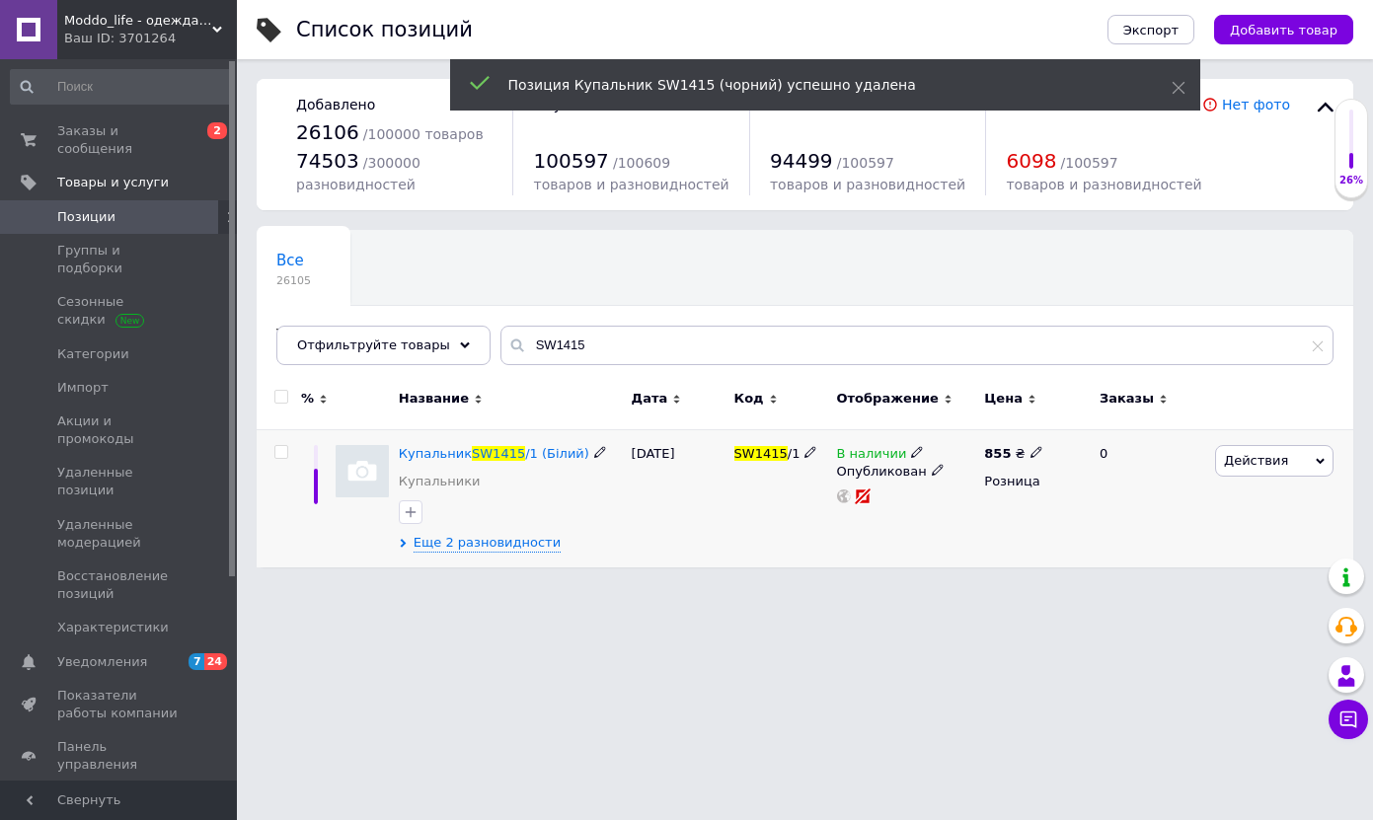
click at [1319, 457] on icon at bounding box center [1319, 461] width 9 height 9
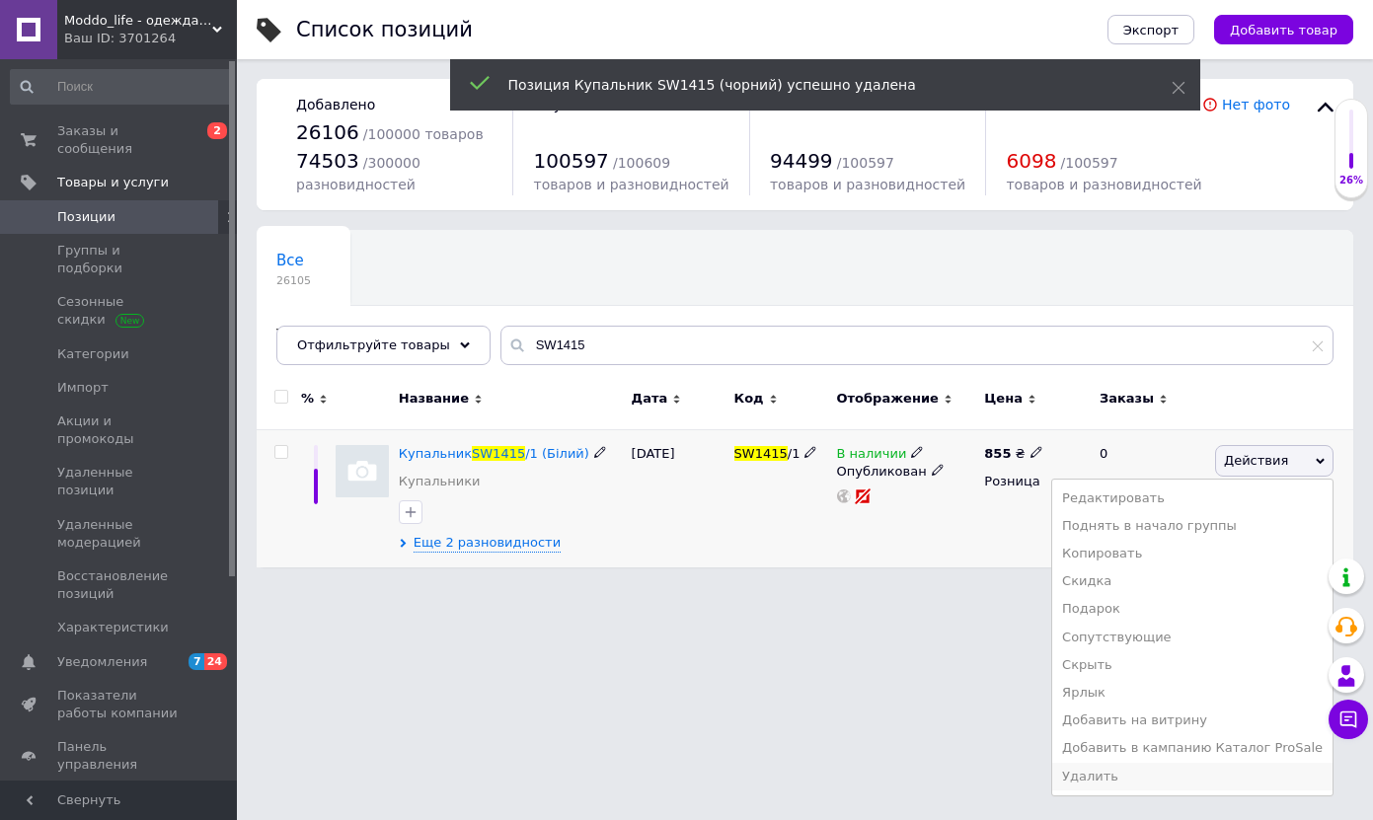
click at [1146, 779] on li "Удалить" at bounding box center [1192, 777] width 280 height 28
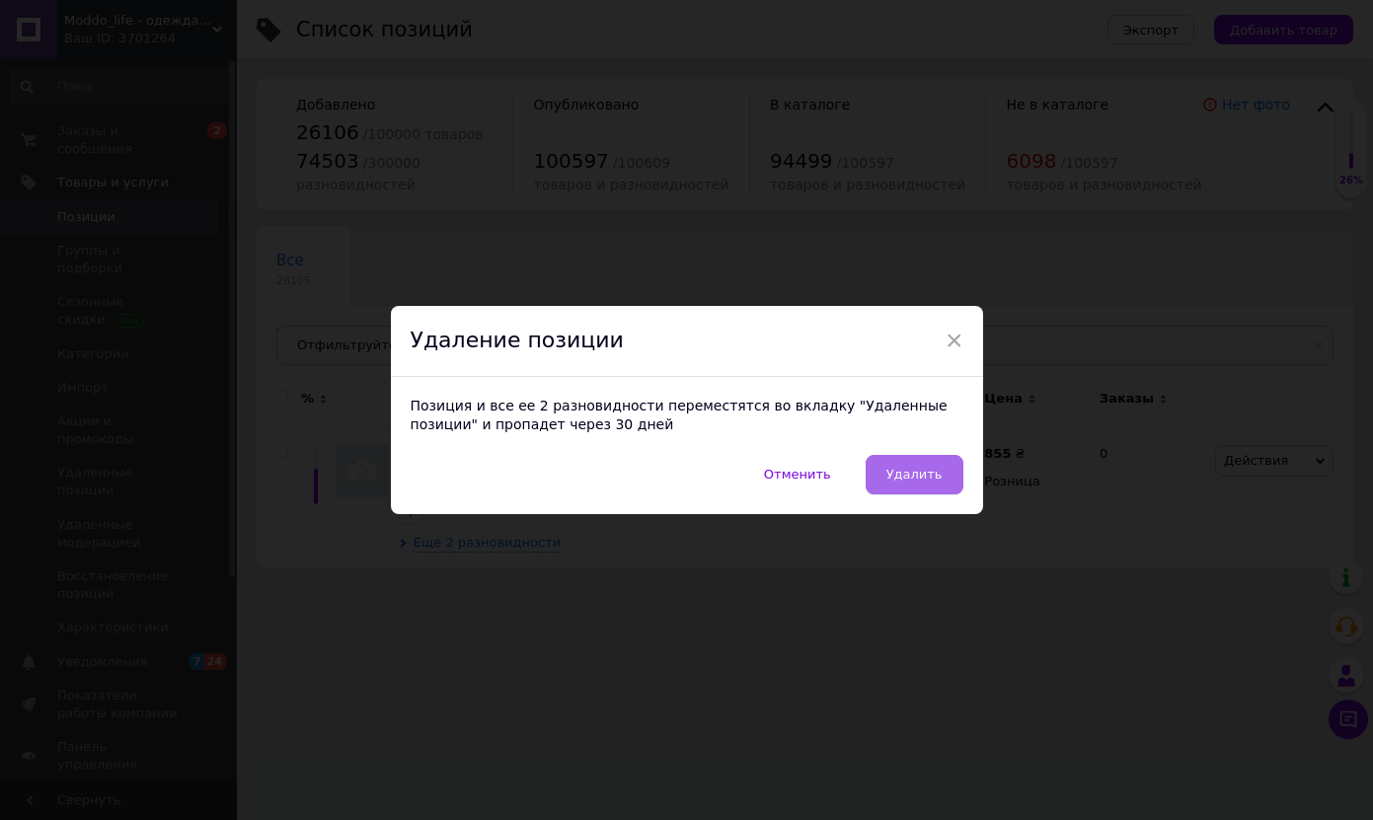
click at [927, 472] on span "Удалить" at bounding box center [914, 474] width 56 height 15
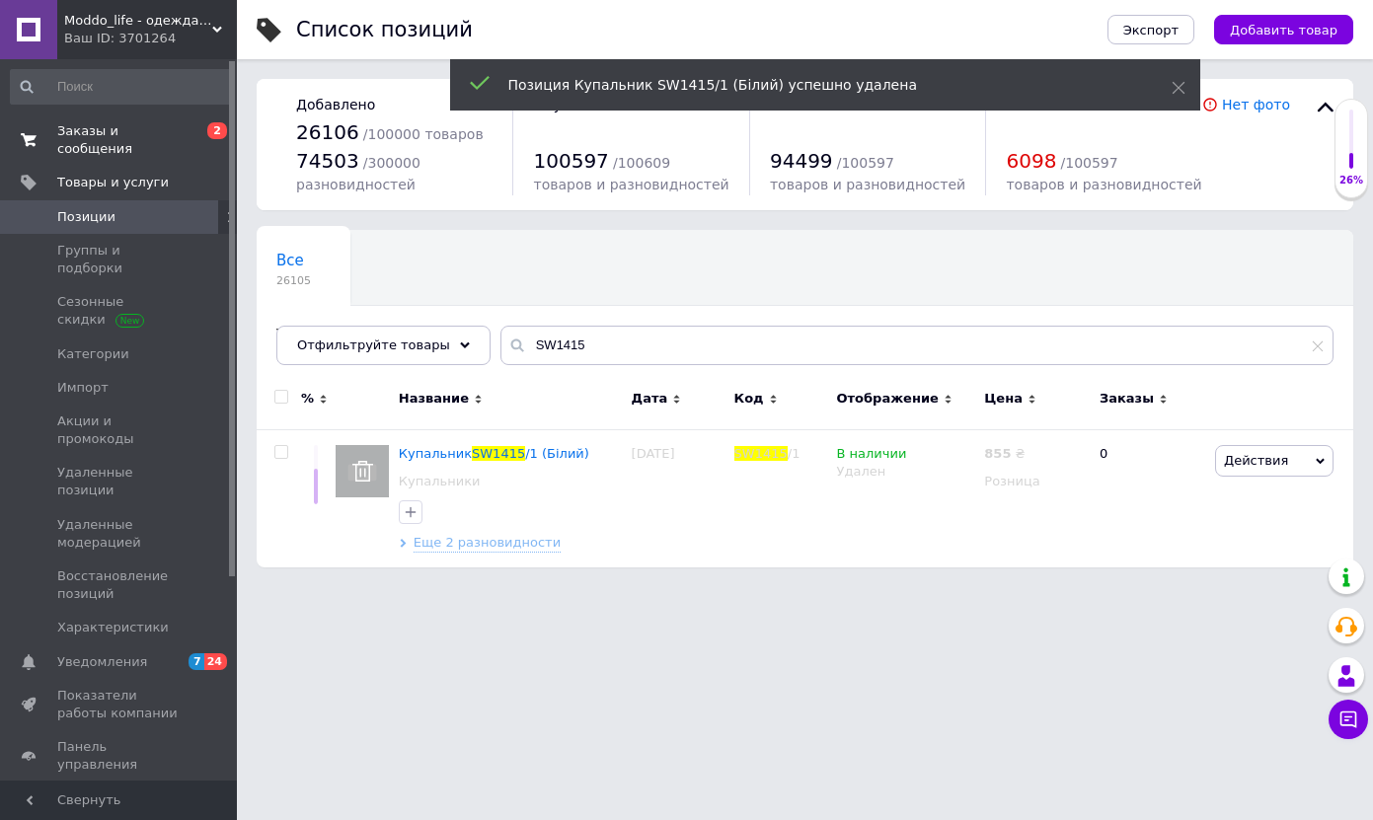
click at [182, 132] on span "Заказы и сообщения" at bounding box center [119, 140] width 125 height 36
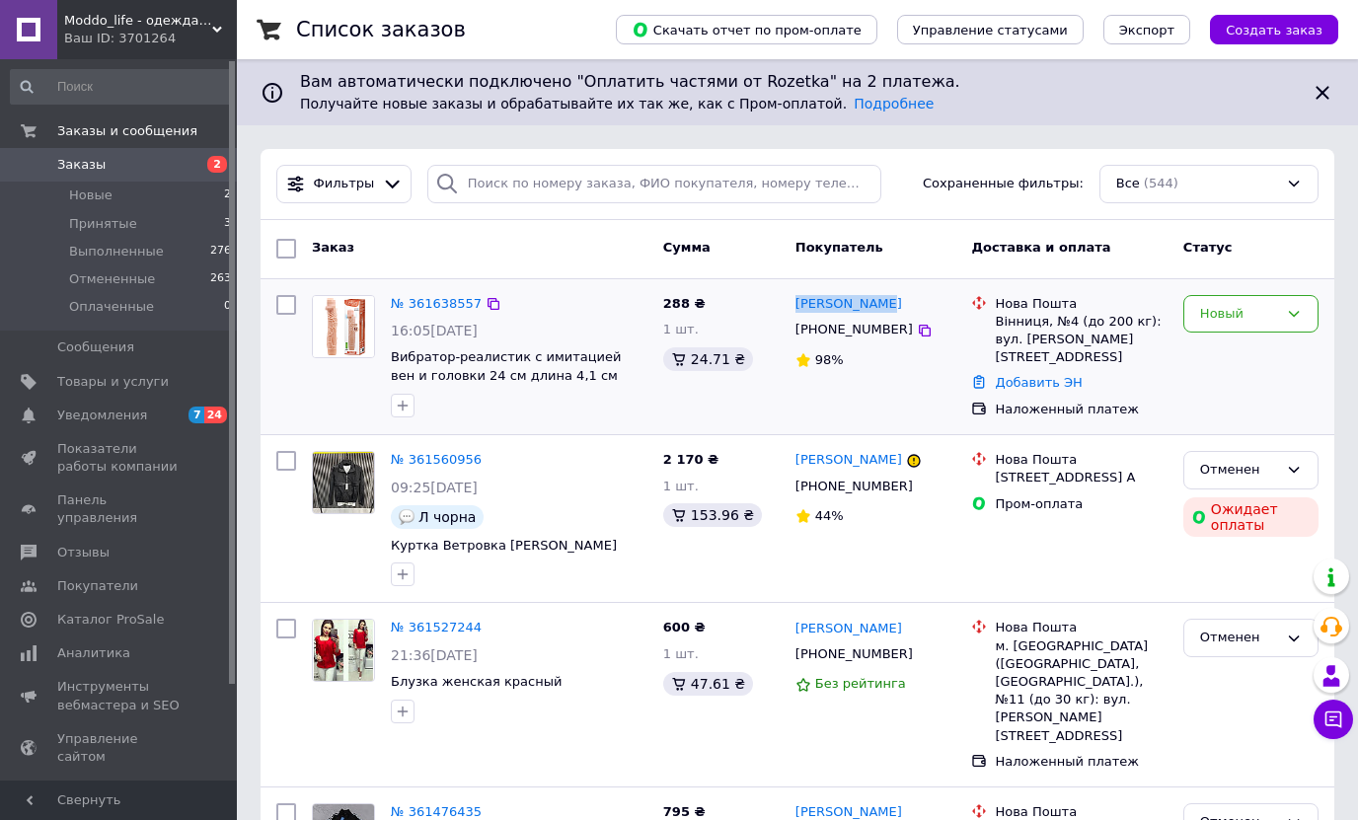
drag, startPoint x: 877, startPoint y: 304, endPoint x: 793, endPoint y: 304, distance: 83.9
click at [793, 304] on div "[PERSON_NAME]" at bounding box center [875, 304] width 165 height 23
copy link "[PERSON_NAME]"
click at [455, 299] on link "№ 361638557" at bounding box center [436, 303] width 91 height 15
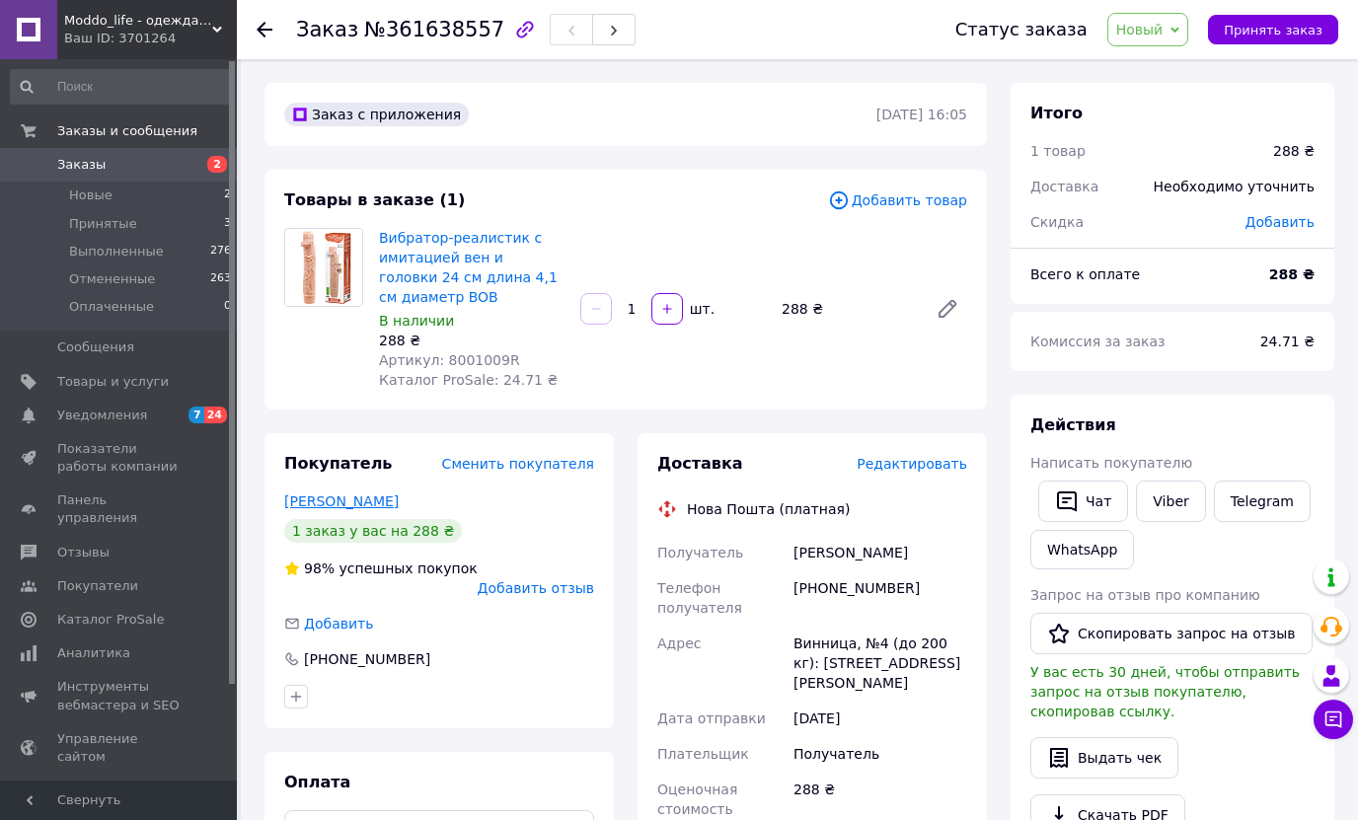
click at [349, 503] on link "[PERSON_NAME]" at bounding box center [341, 501] width 114 height 16
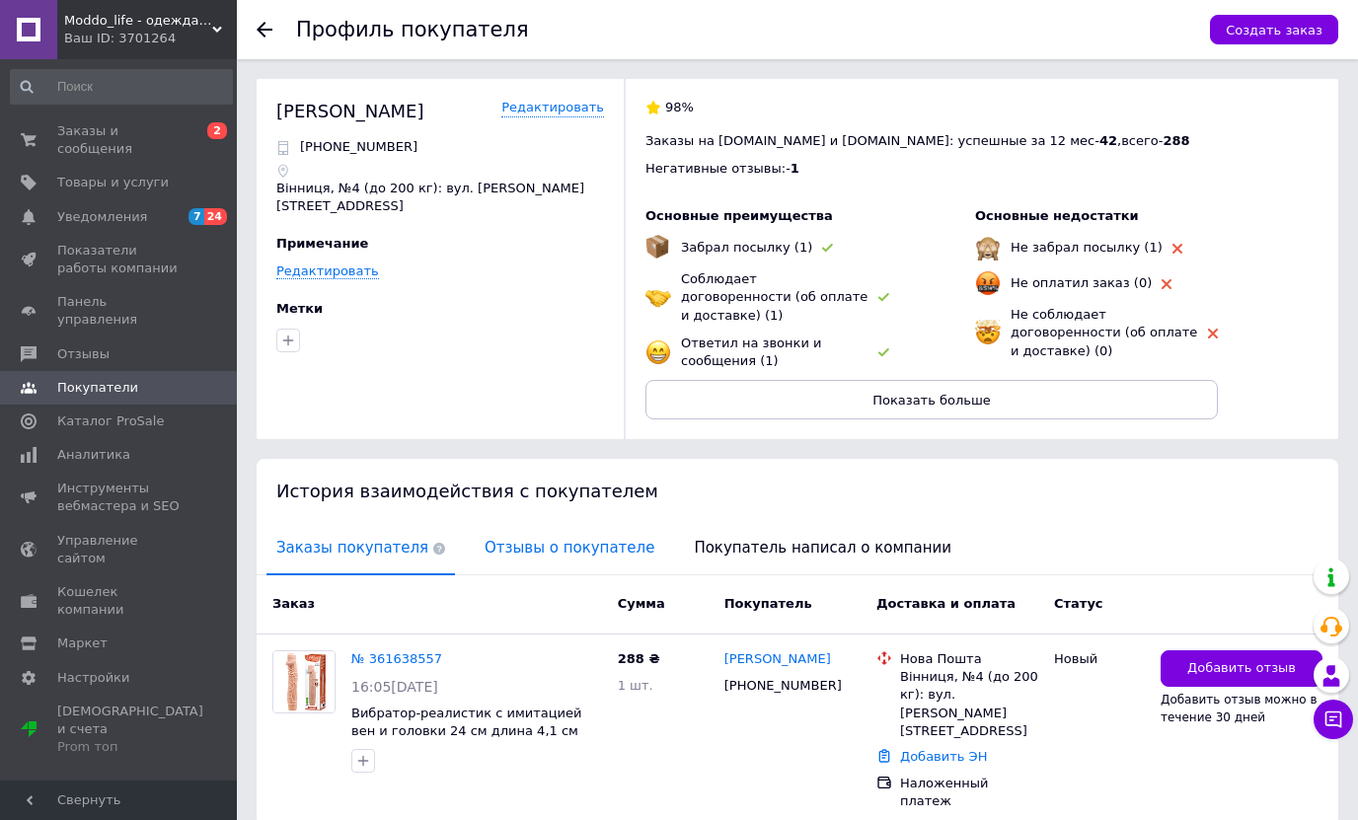
click at [478, 530] on span "Отзывы о покупателе" at bounding box center [569, 548] width 189 height 50
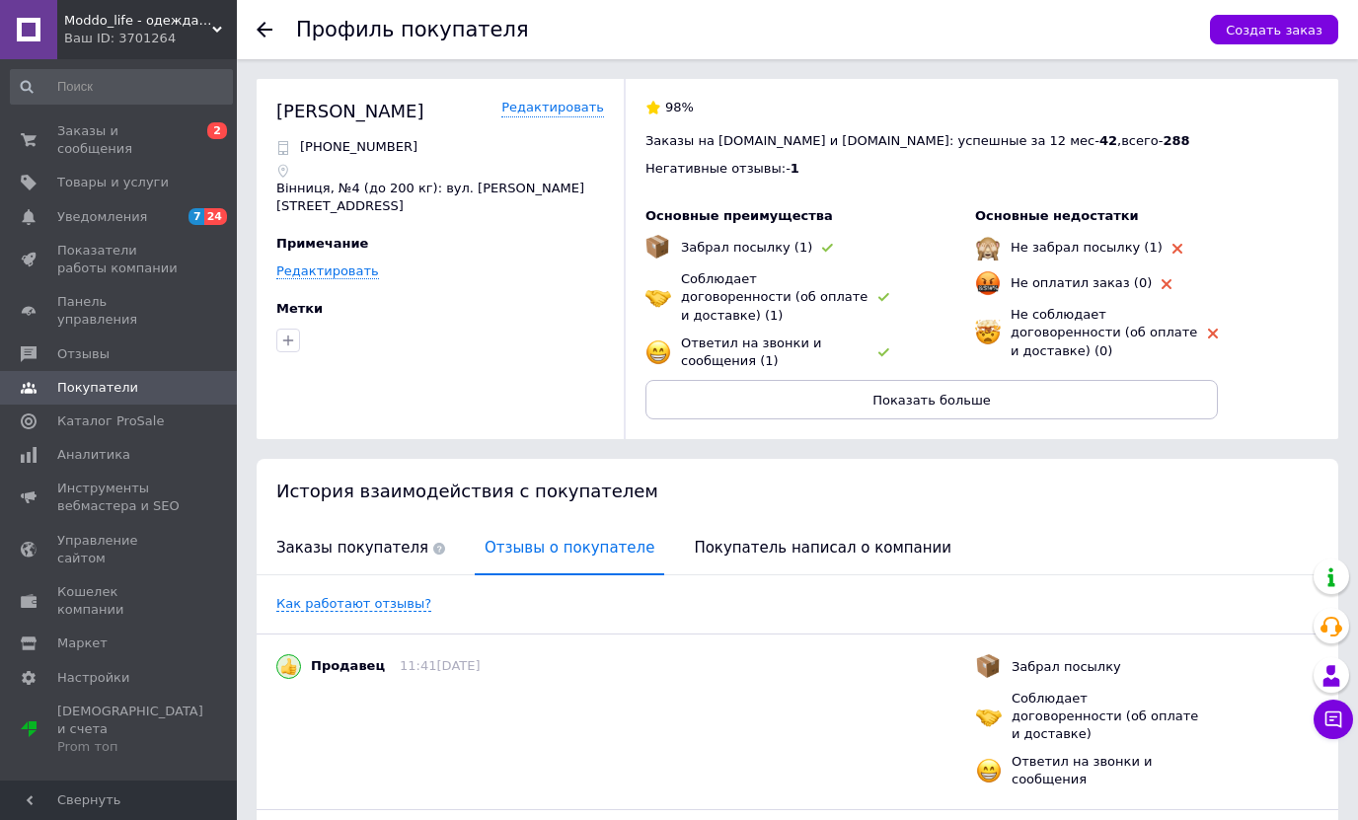
click at [265, 25] on icon at bounding box center [265, 30] width 16 height 16
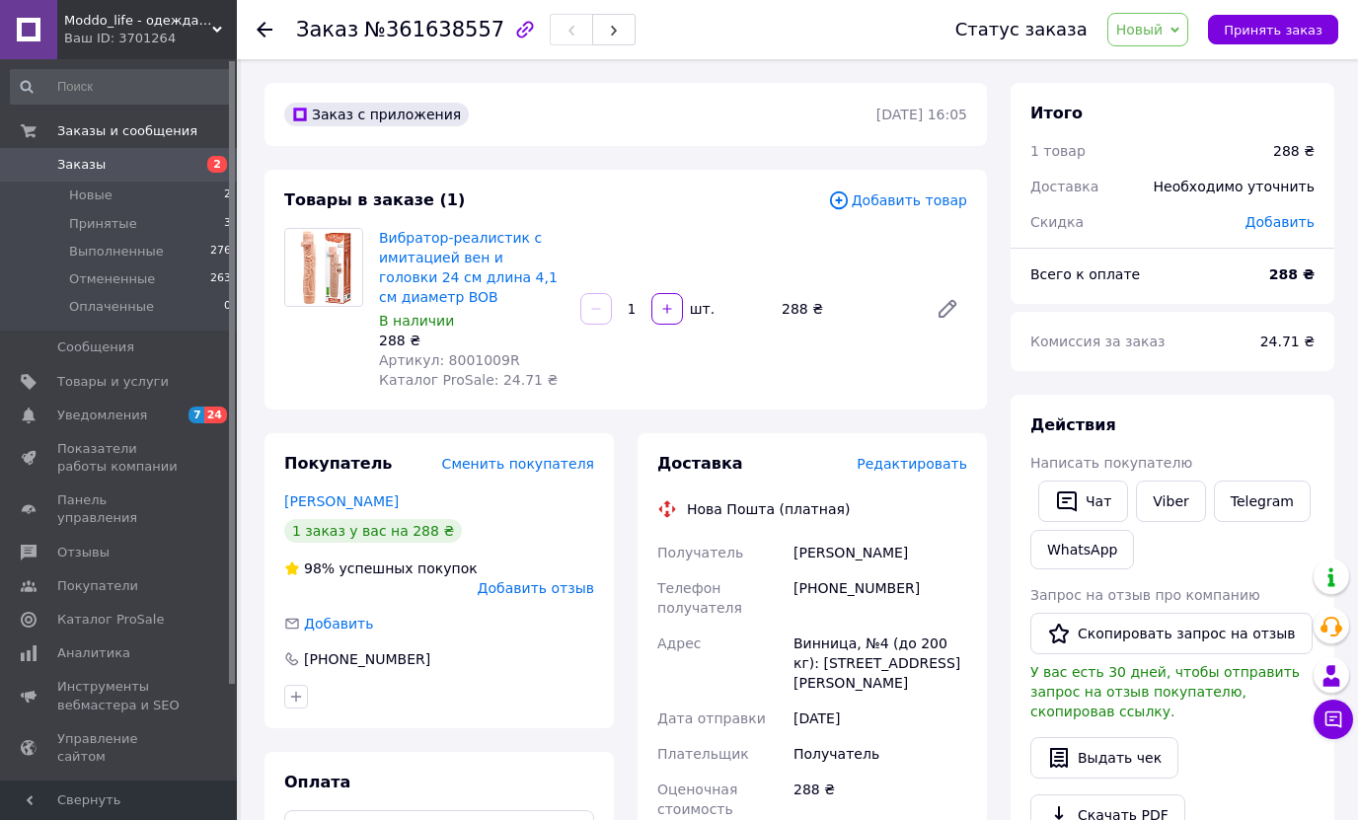
click at [184, 153] on link "Заказы 2" at bounding box center [121, 165] width 243 height 34
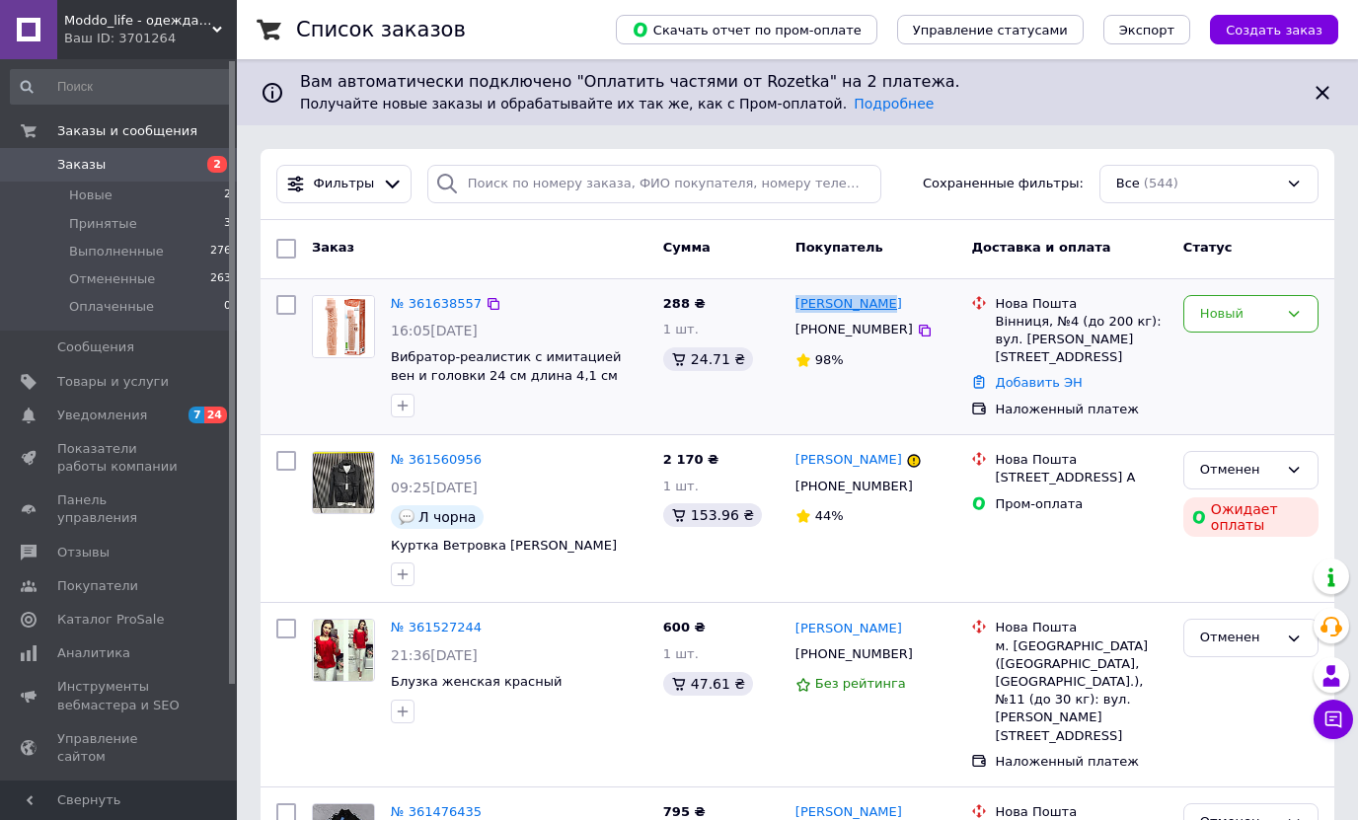
drag, startPoint x: 873, startPoint y: 305, endPoint x: 797, endPoint y: 309, distance: 76.1
click at [797, 309] on div "[PERSON_NAME]" at bounding box center [875, 304] width 165 height 23
copy link "[PERSON_NAME]"
